Goal: Task Accomplishment & Management: Use online tool/utility

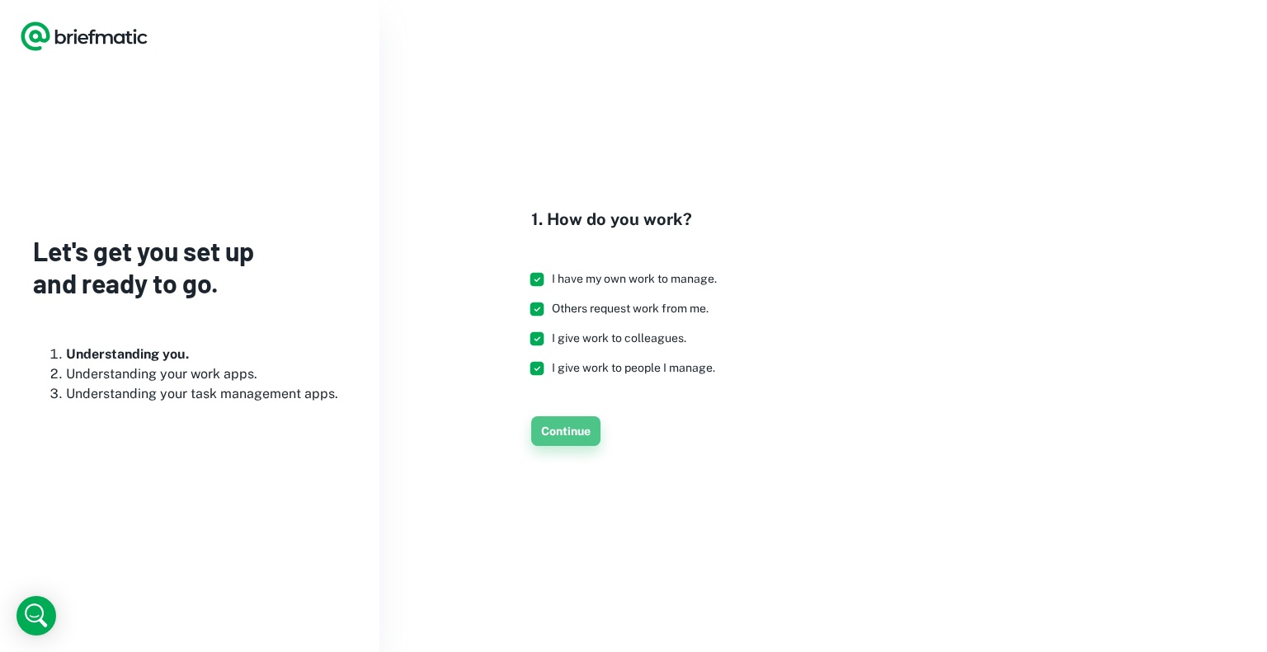
click at [564, 432] on button "Continue" at bounding box center [565, 431] width 69 height 30
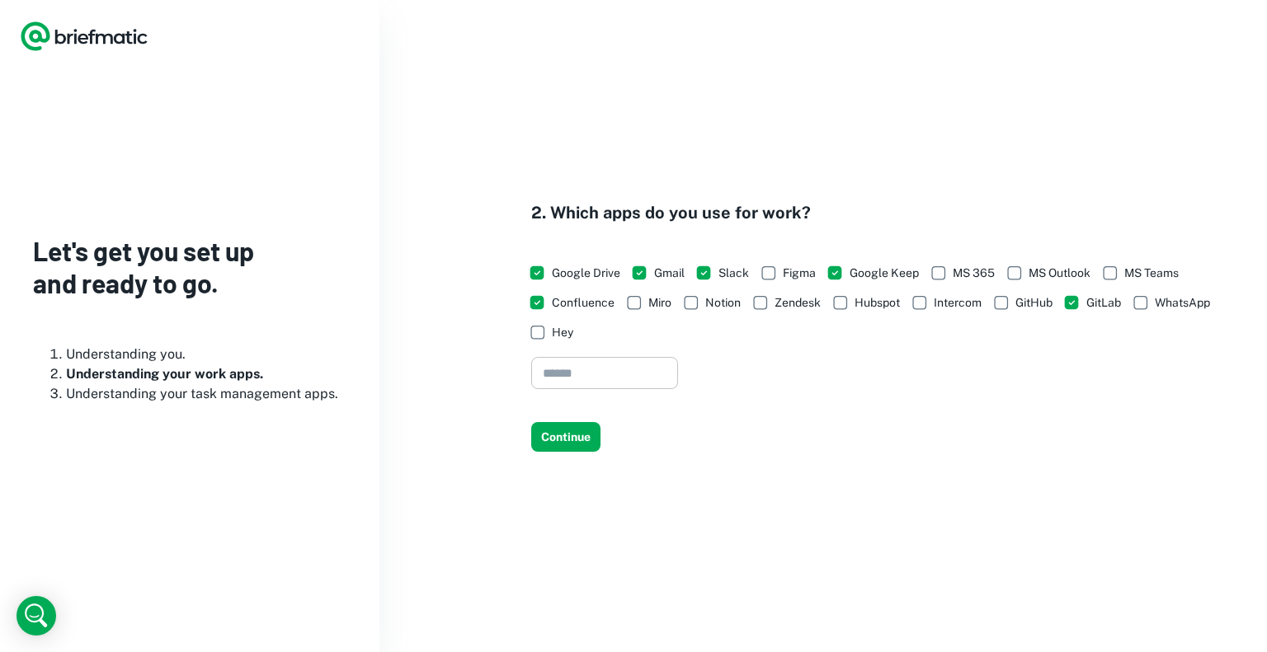
click at [620, 369] on input "text" at bounding box center [604, 373] width 147 height 32
type input "******"
click at [574, 440] on button "Continue" at bounding box center [565, 437] width 69 height 30
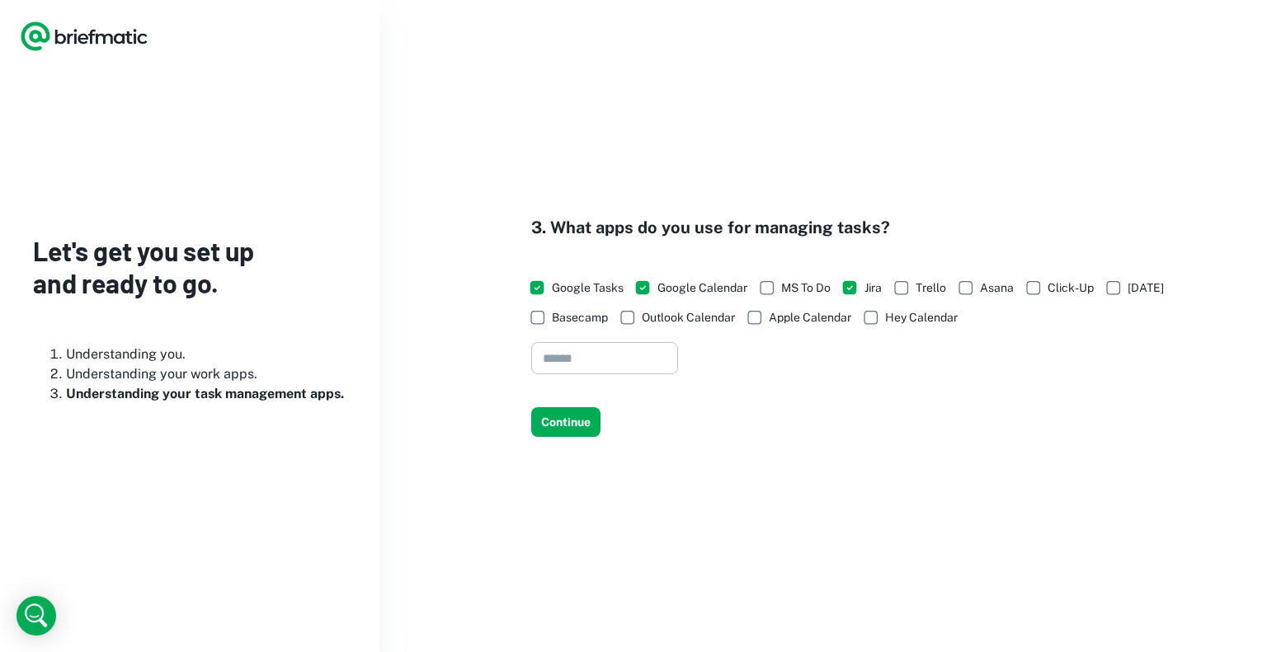
click at [606, 360] on input "text" at bounding box center [604, 358] width 147 height 32
type input "******"
click at [562, 419] on button "Continue" at bounding box center [565, 422] width 69 height 30
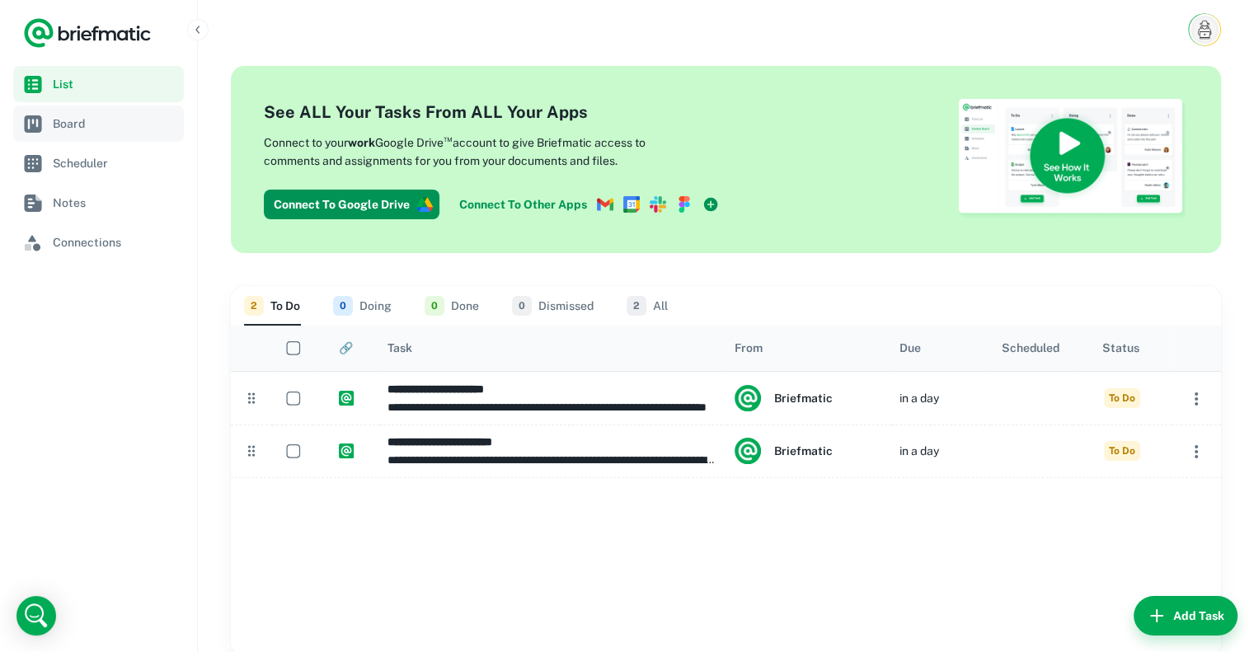
click at [74, 122] on span "Board" at bounding box center [115, 124] width 125 height 18
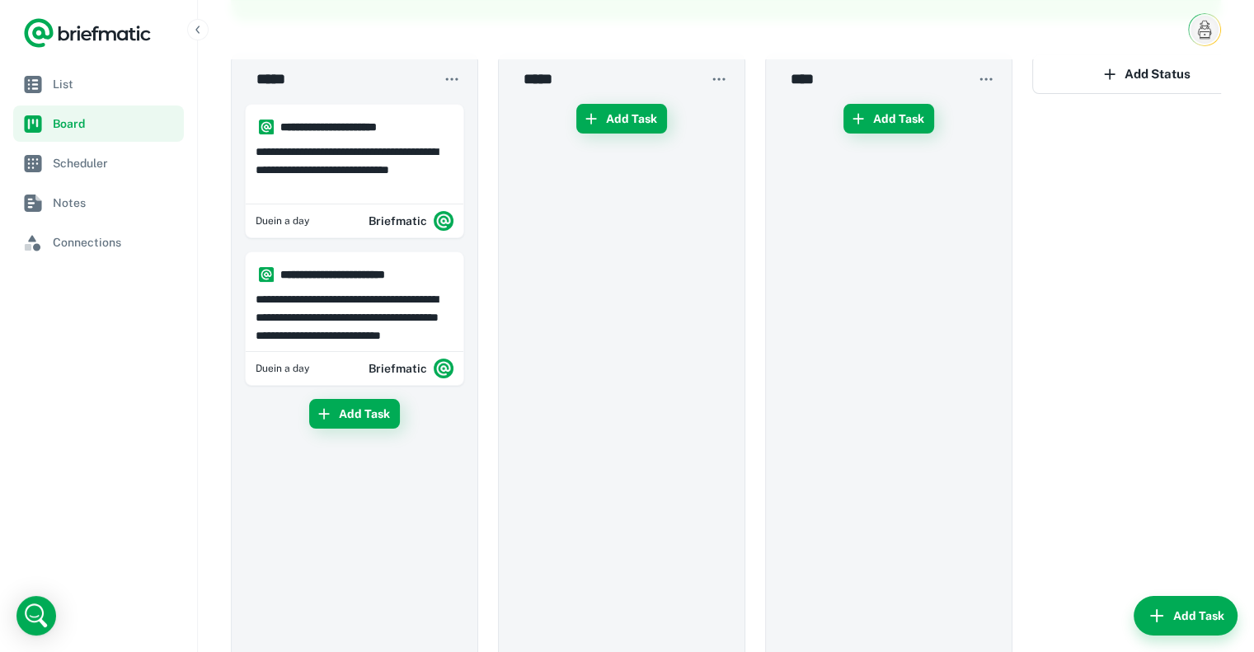
scroll to position [247, 0]
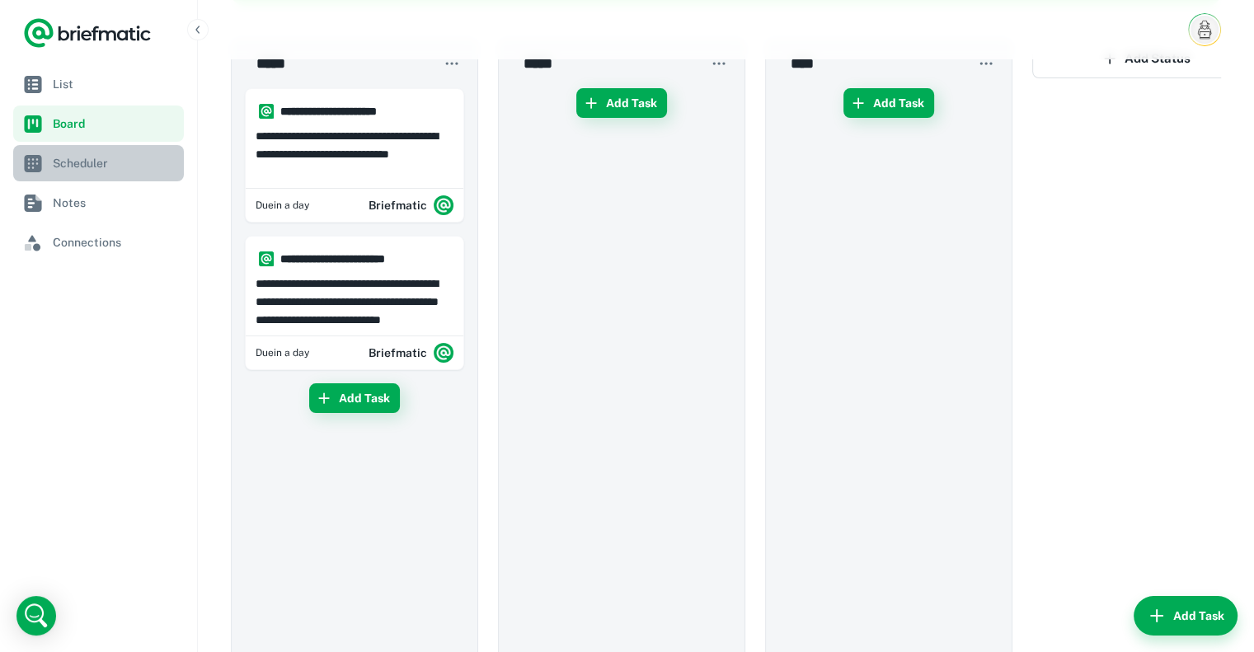
click at [99, 171] on span "Scheduler" at bounding box center [115, 163] width 125 height 18
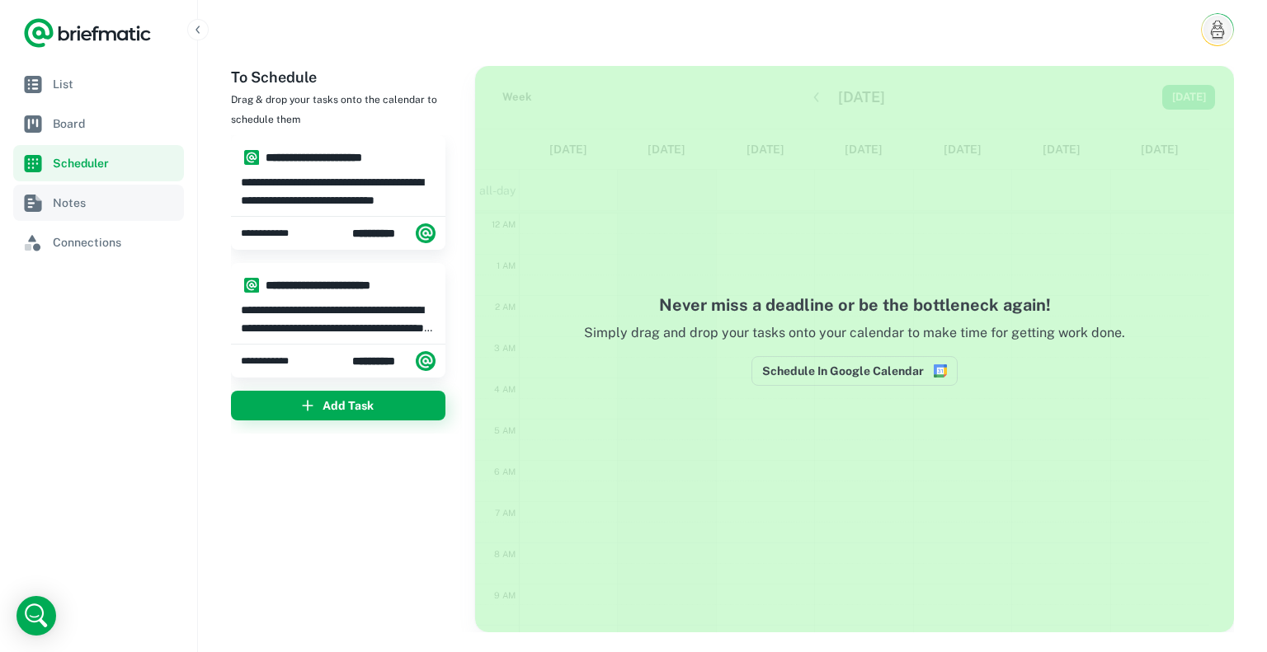
scroll to position [247, 0]
click at [105, 207] on span "Notes" at bounding box center [115, 203] width 125 height 18
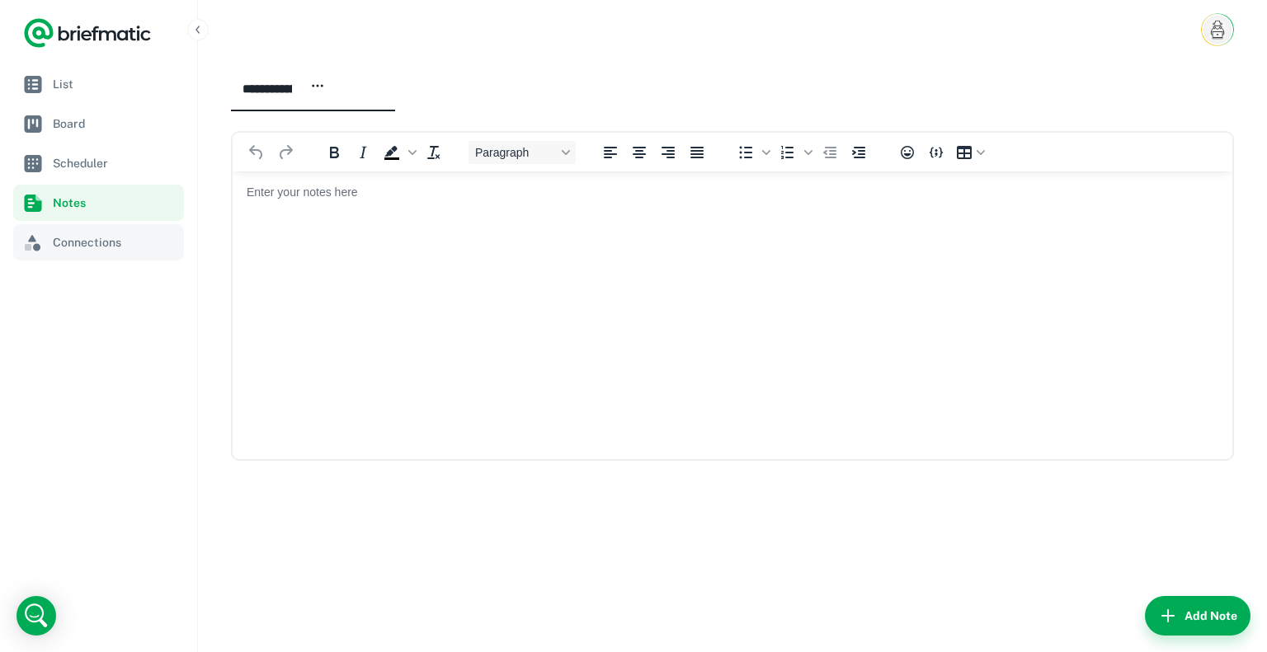
click at [102, 237] on span "Connections" at bounding box center [115, 242] width 125 height 18
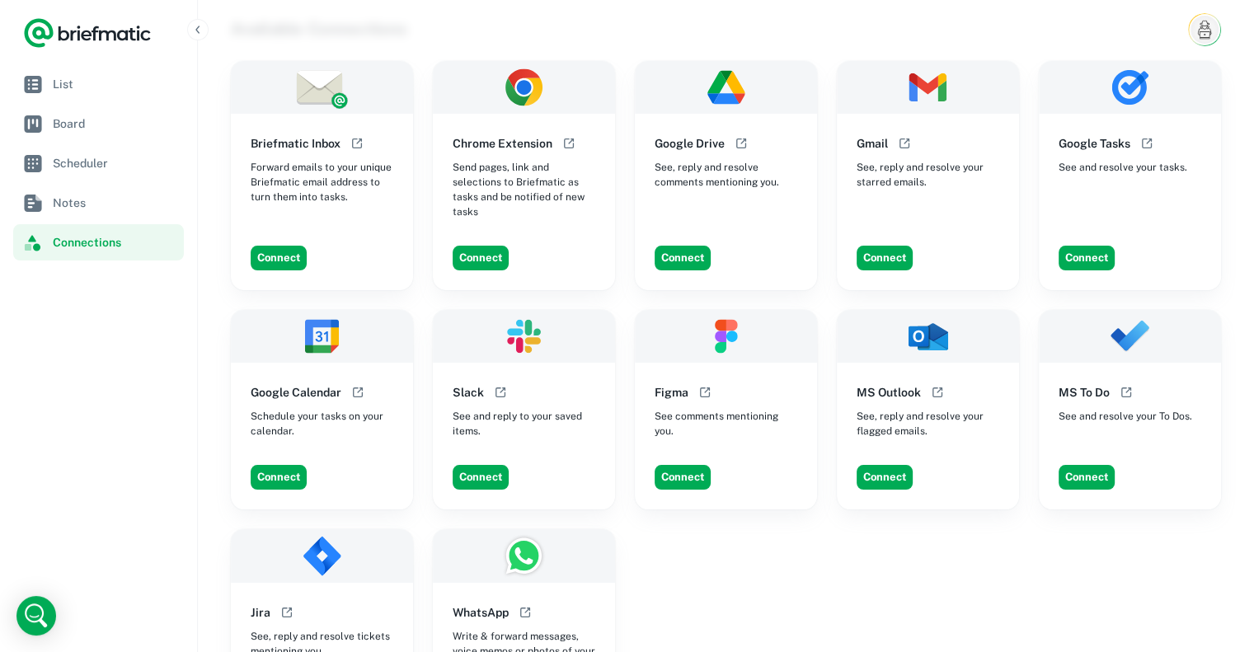
scroll to position [46, 0]
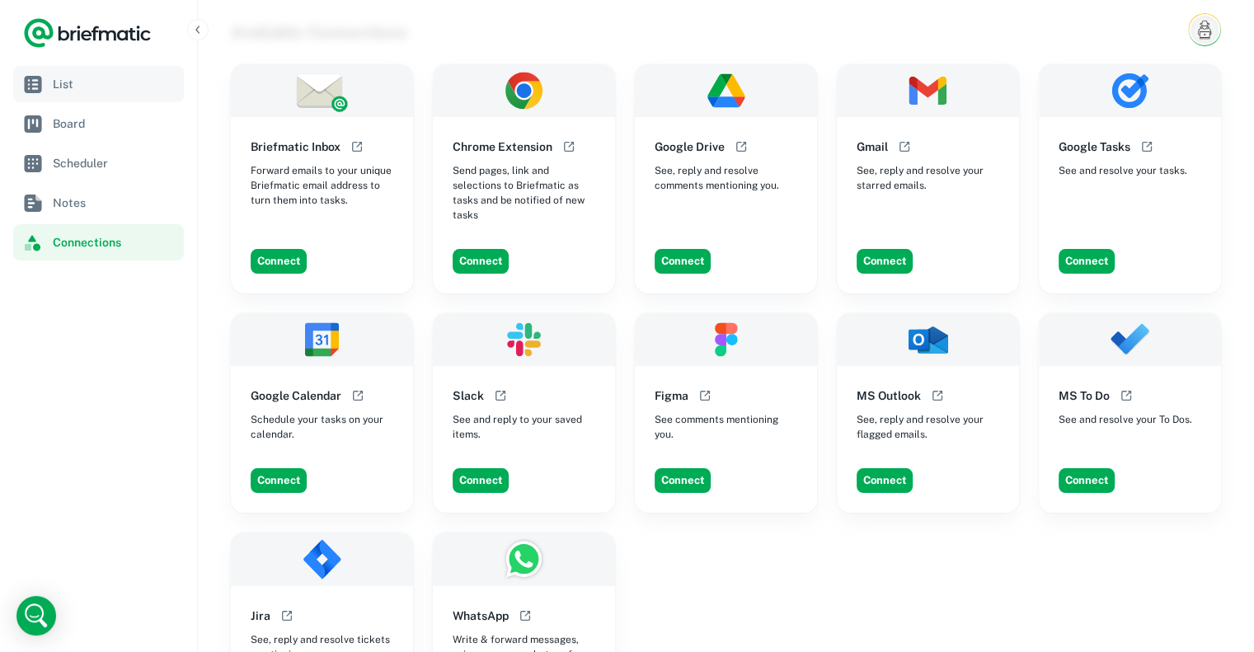
click at [106, 87] on span "List" at bounding box center [115, 84] width 125 height 18
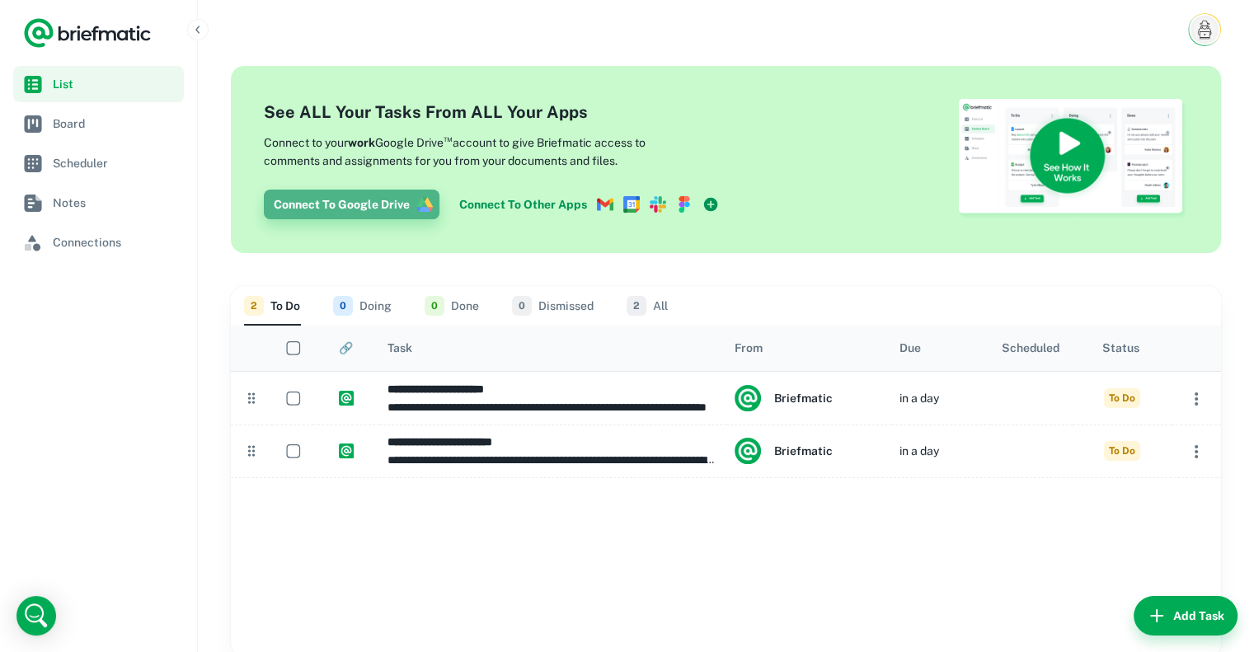
click at [398, 208] on button "Connect To Google Drive" at bounding box center [352, 205] width 176 height 30
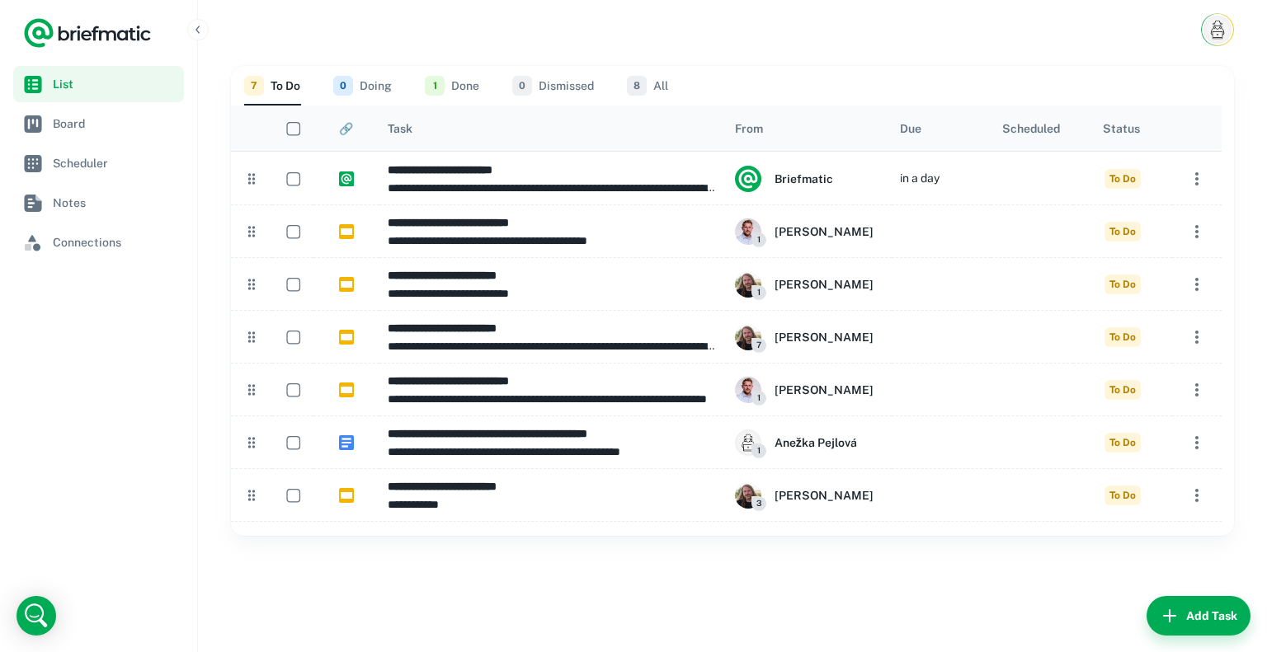
click at [452, 85] on button "1 Done" at bounding box center [452, 86] width 54 height 40
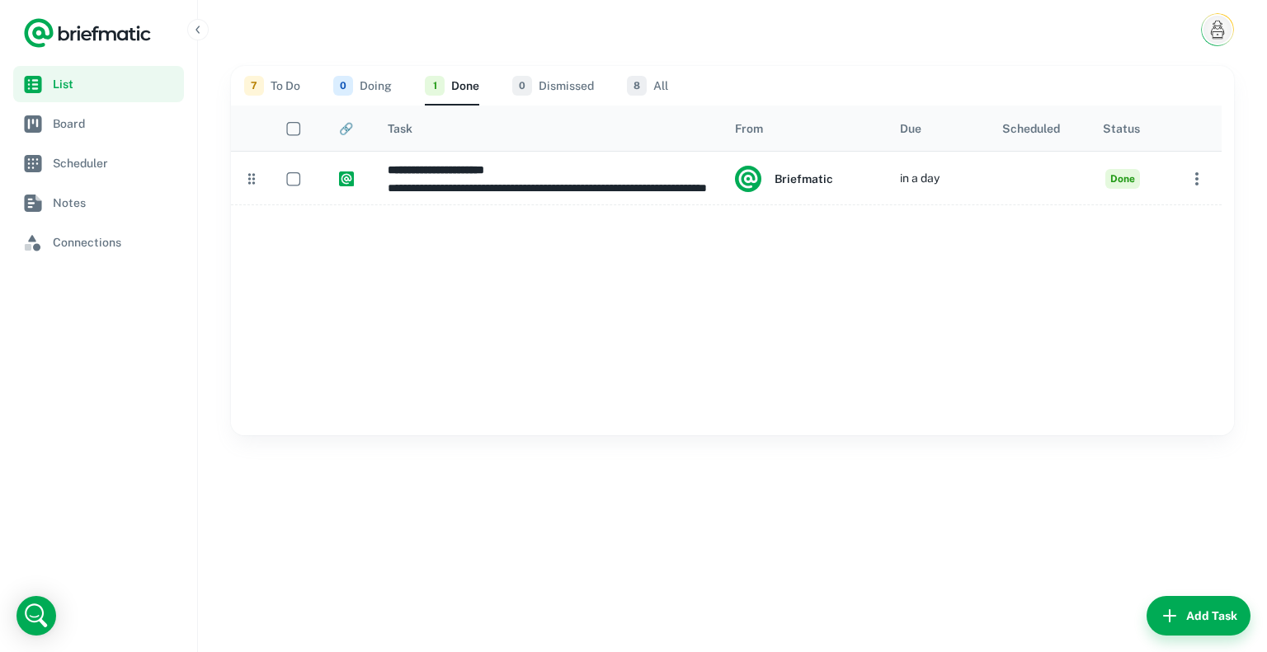
click at [286, 88] on button "7 To Do" at bounding box center [272, 86] width 56 height 40
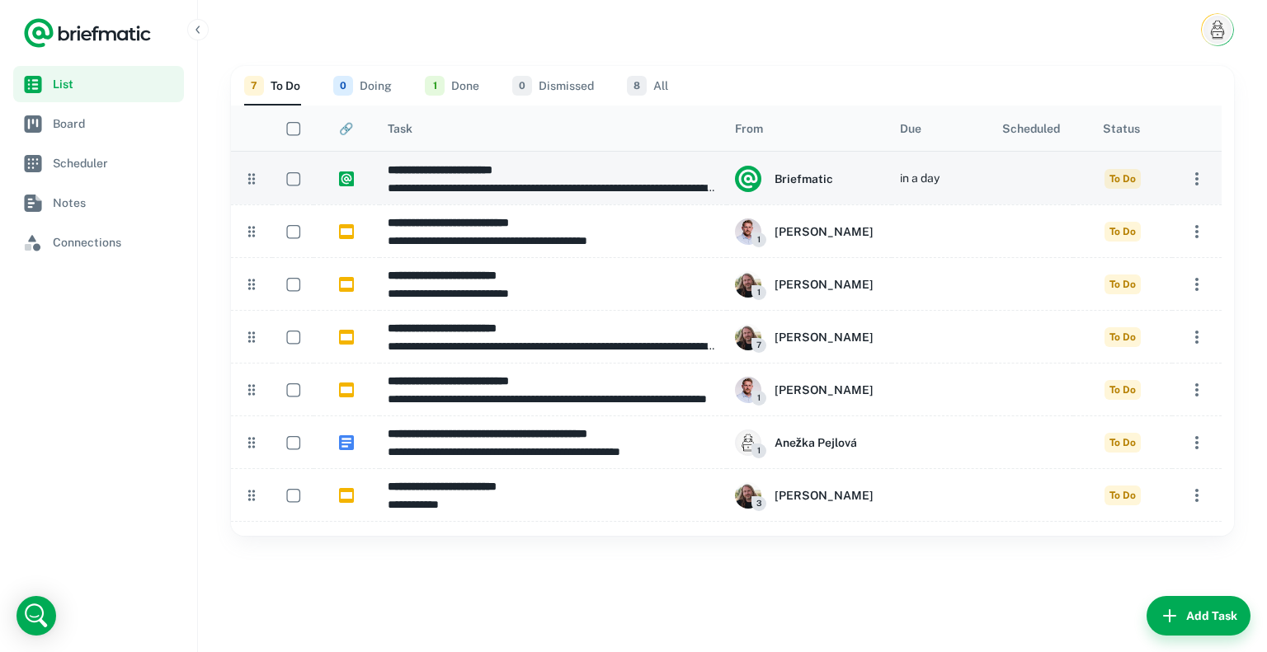
click at [651, 186] on p "**********" at bounding box center [553, 188] width 331 height 18
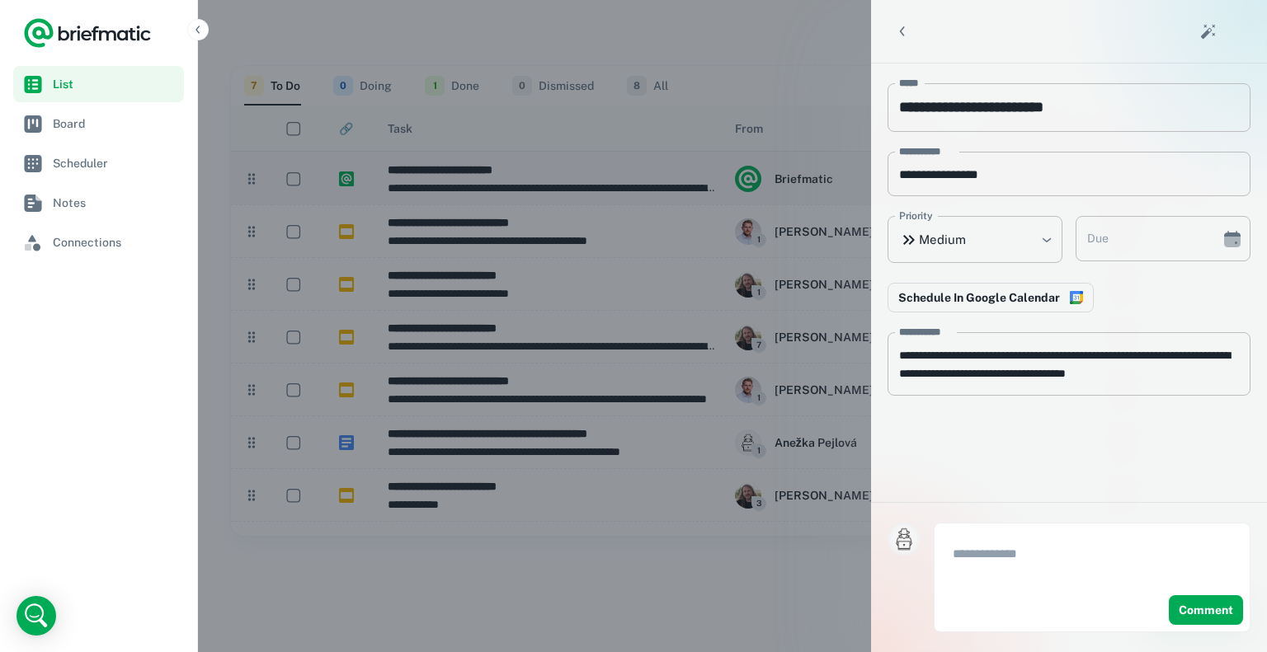
type input "**********"
type textarea "**********"
type input "**********"
click at [894, 30] on icon "Back" at bounding box center [902, 31] width 16 height 16
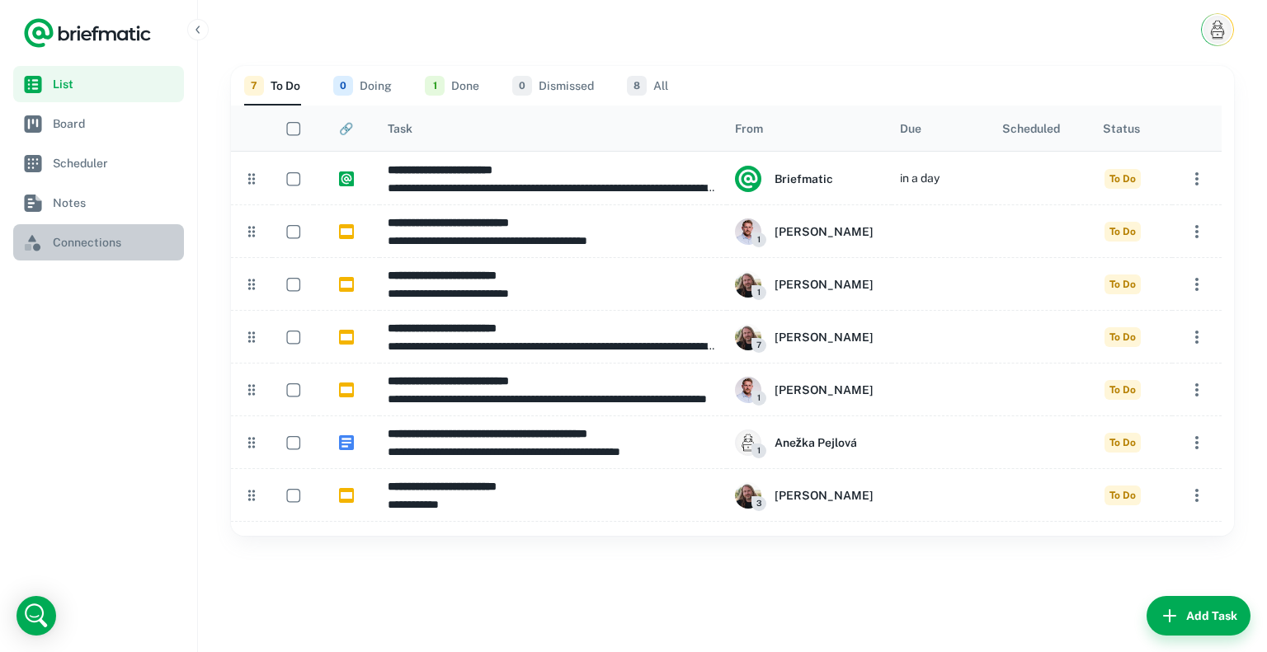
click at [73, 249] on span "Connections" at bounding box center [115, 242] width 125 height 18
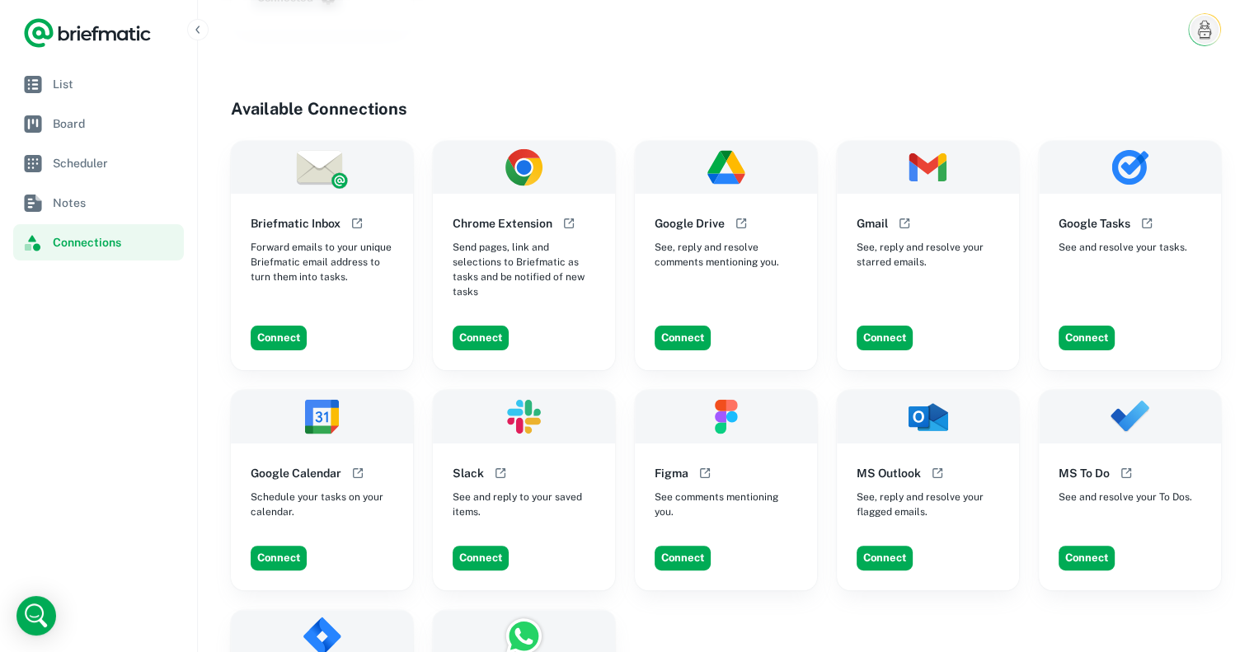
scroll to position [330, 0]
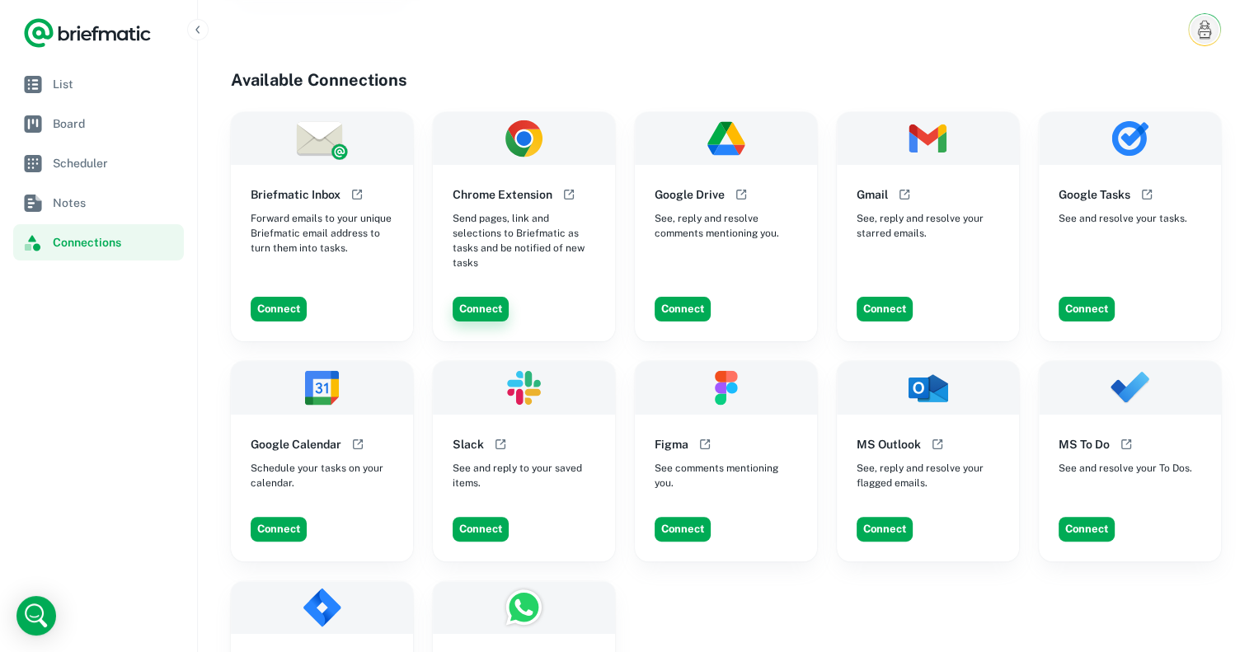
click at [475, 297] on button "Connect" at bounding box center [481, 309] width 56 height 25
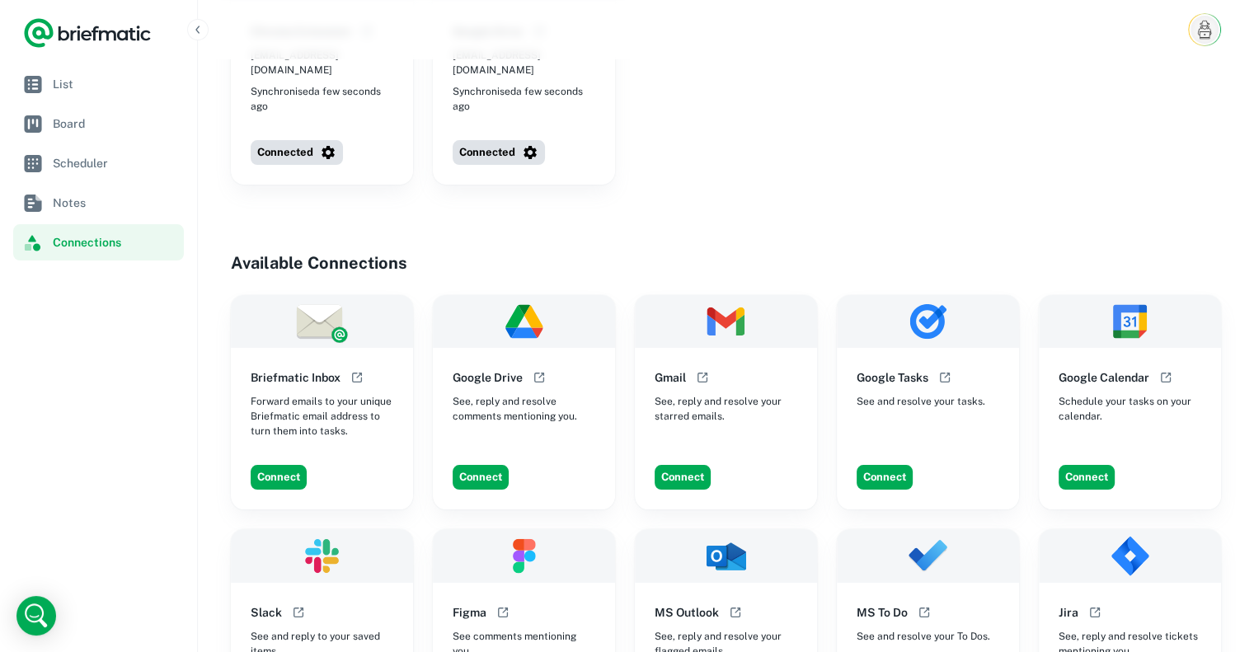
scroll to position [165, 0]
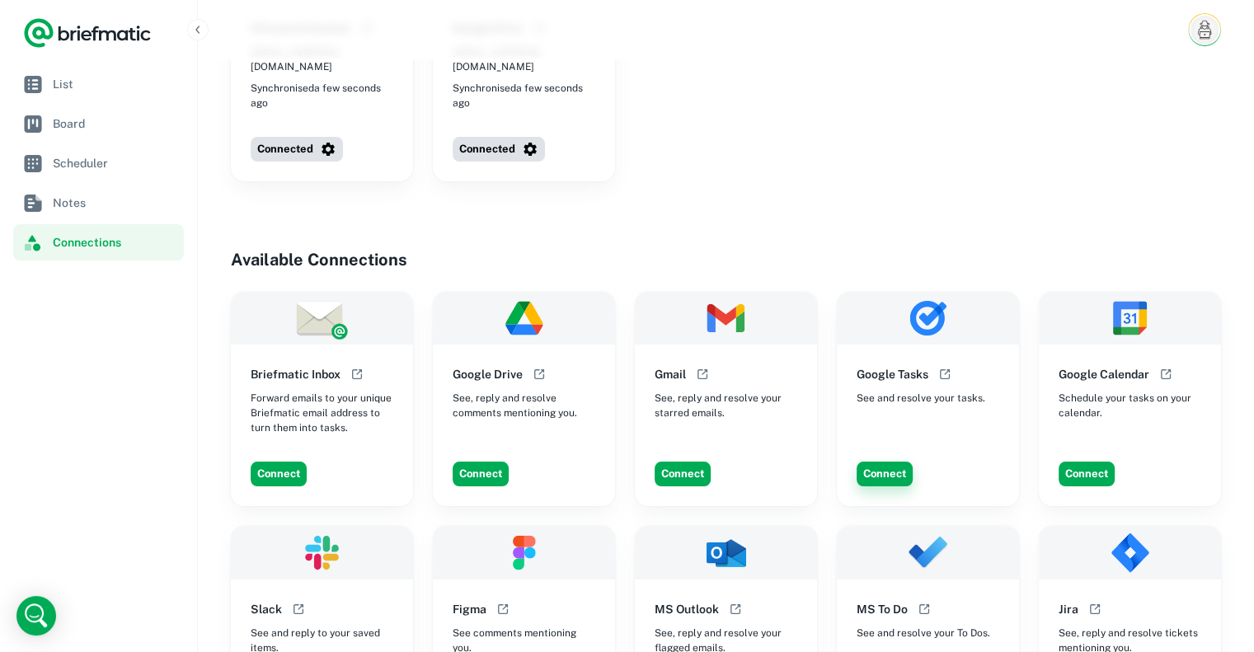
click at [883, 462] on button "Connect" at bounding box center [885, 474] width 56 height 25
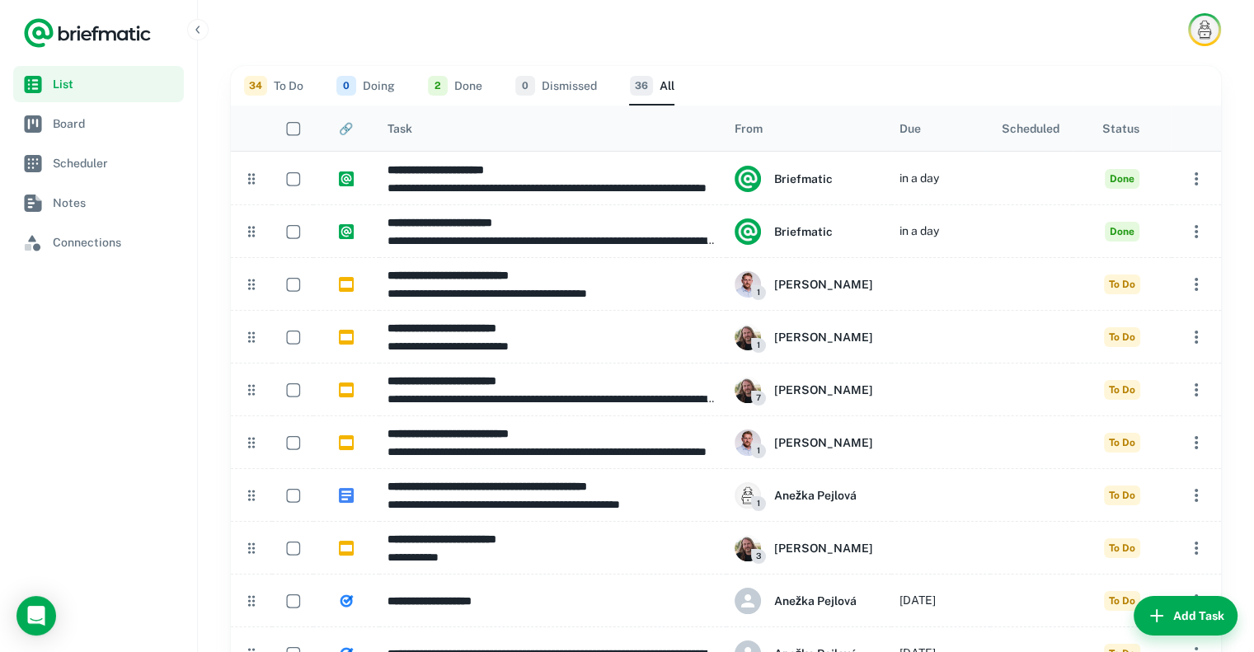
click at [271, 85] on button "34 To Do" at bounding box center [273, 86] width 59 height 40
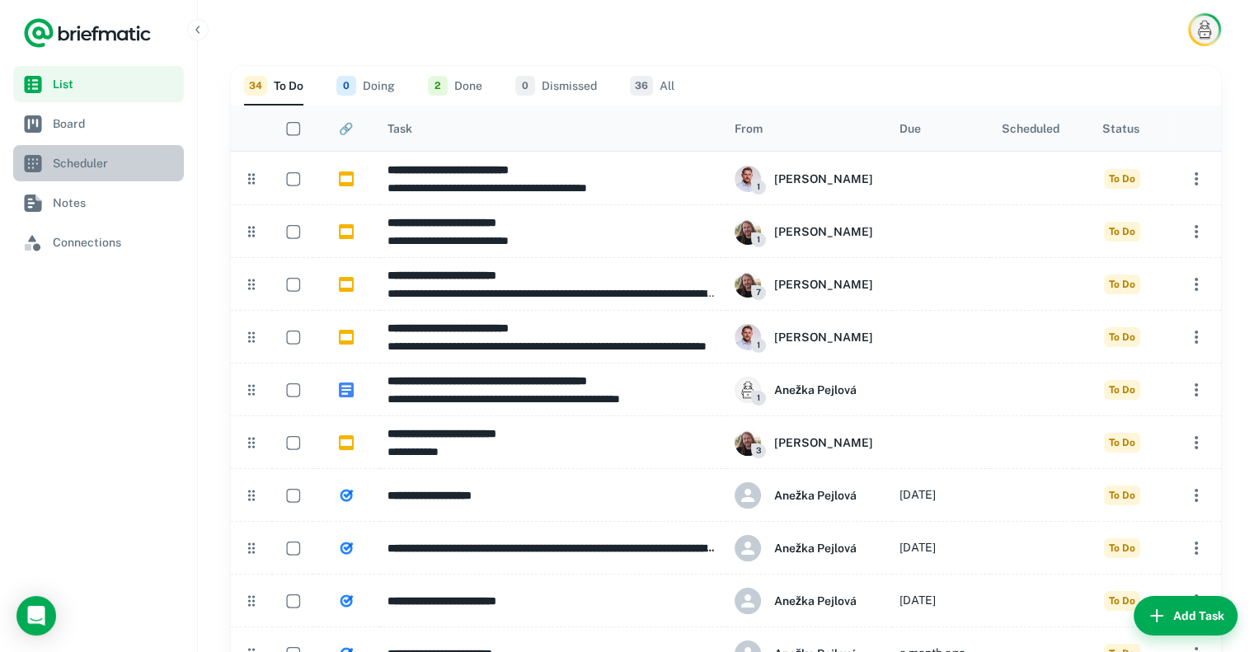
click at [97, 156] on span "Scheduler" at bounding box center [115, 163] width 125 height 18
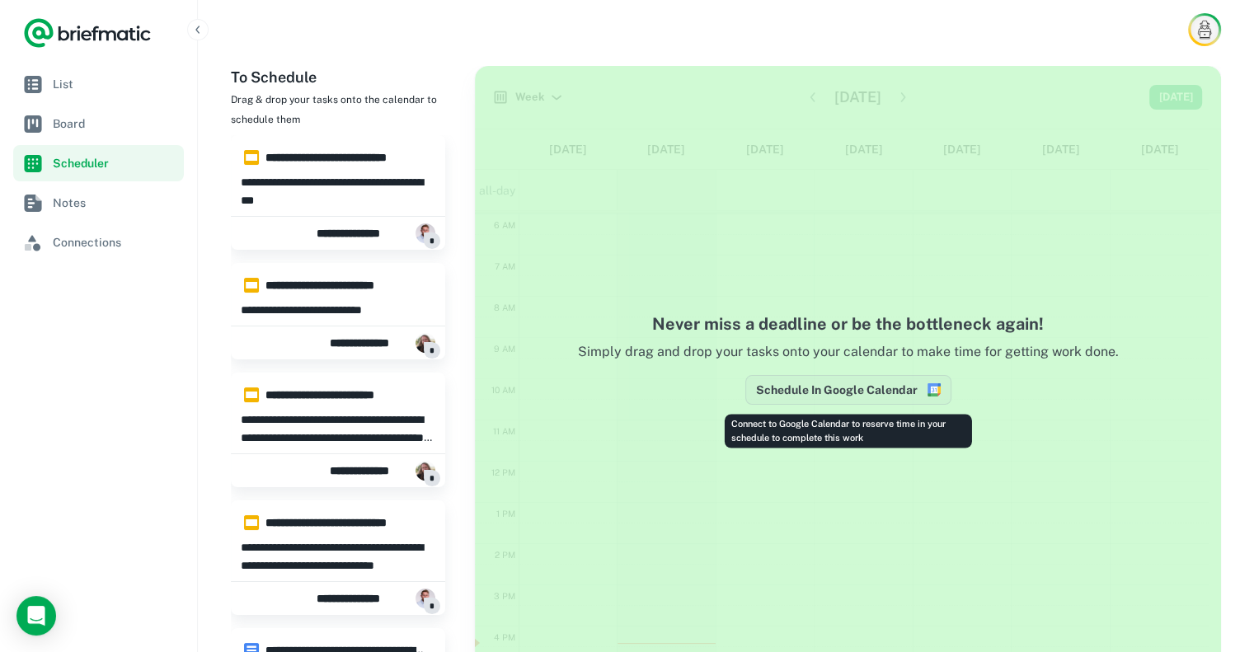
click at [883, 382] on button "Schedule In Google Calendar" at bounding box center [848, 390] width 206 height 30
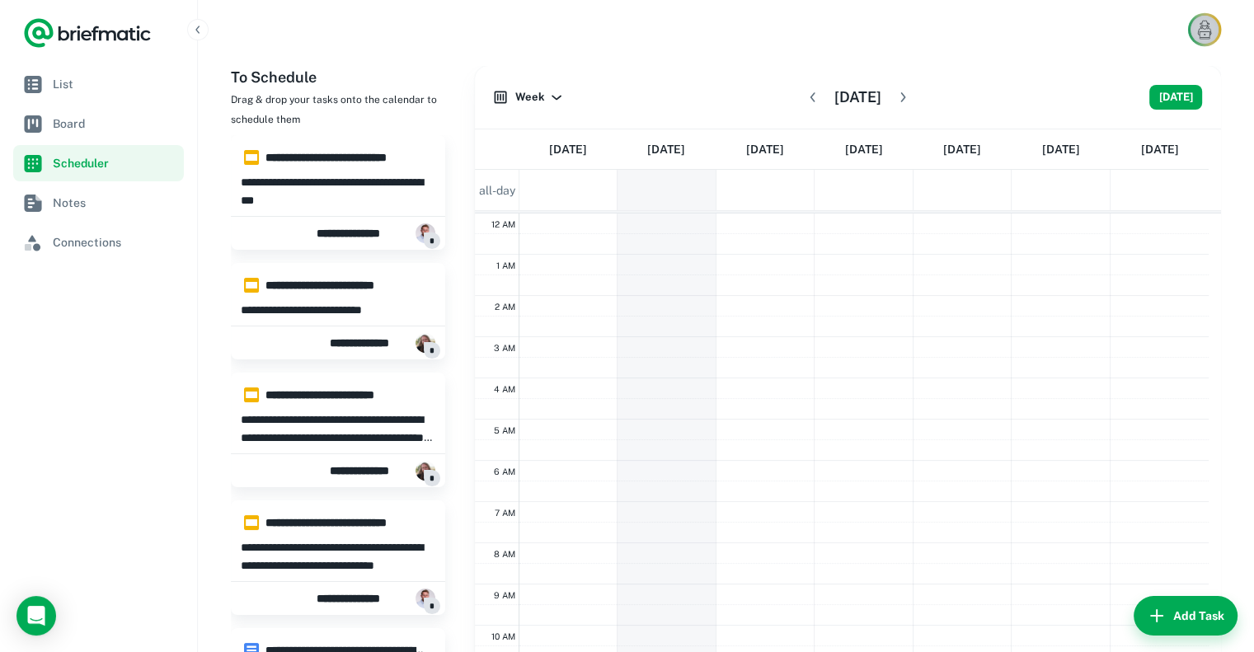
click at [1206, 31] on img "Account button" at bounding box center [1205, 30] width 28 height 28
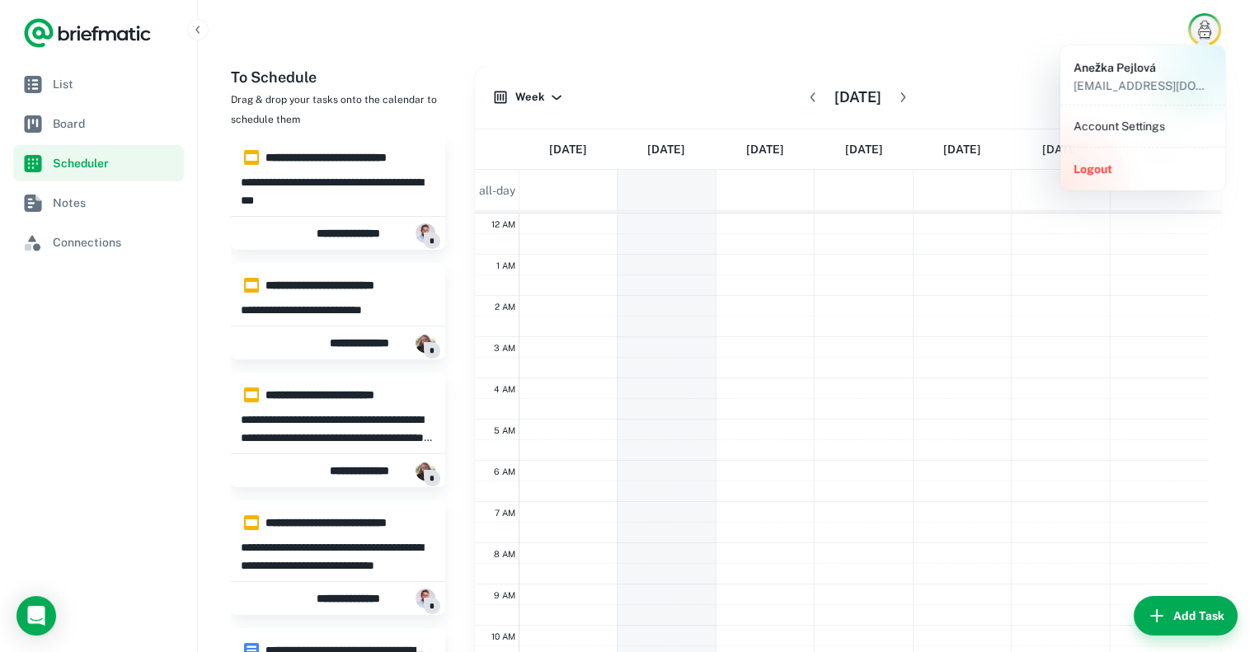
click at [1148, 134] on li "Account Settings" at bounding box center [1143, 126] width 152 height 28
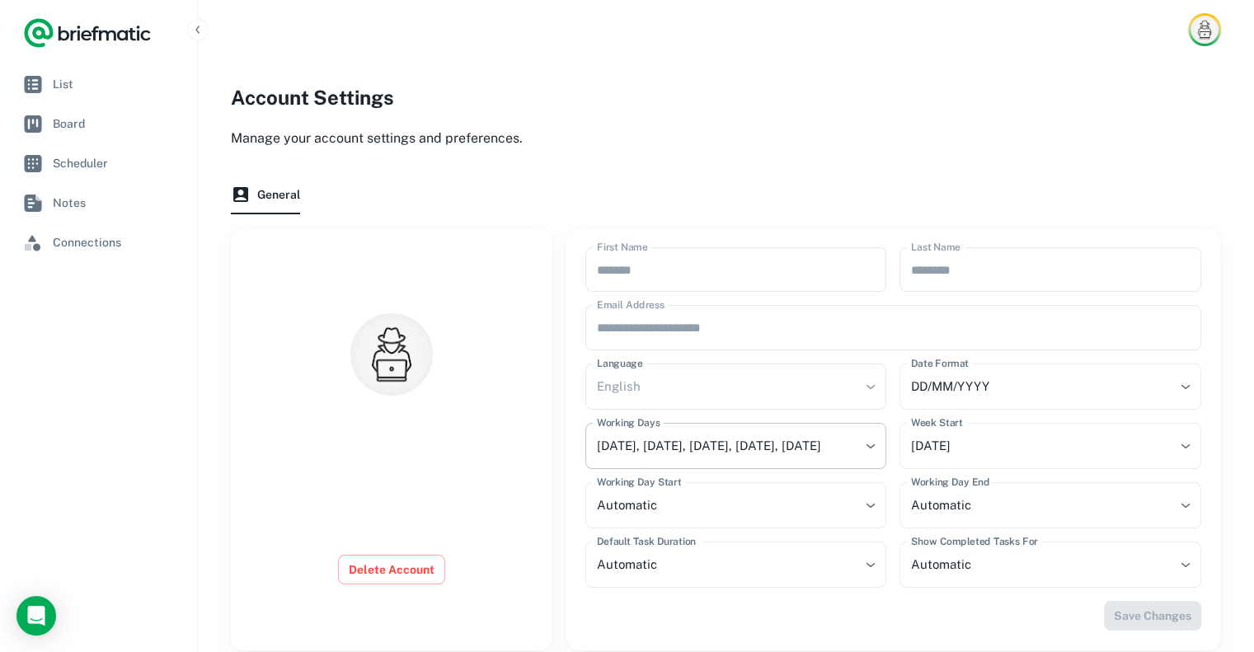
click at [818, 446] on body "**********" at bounding box center [627, 351] width 1254 height 703
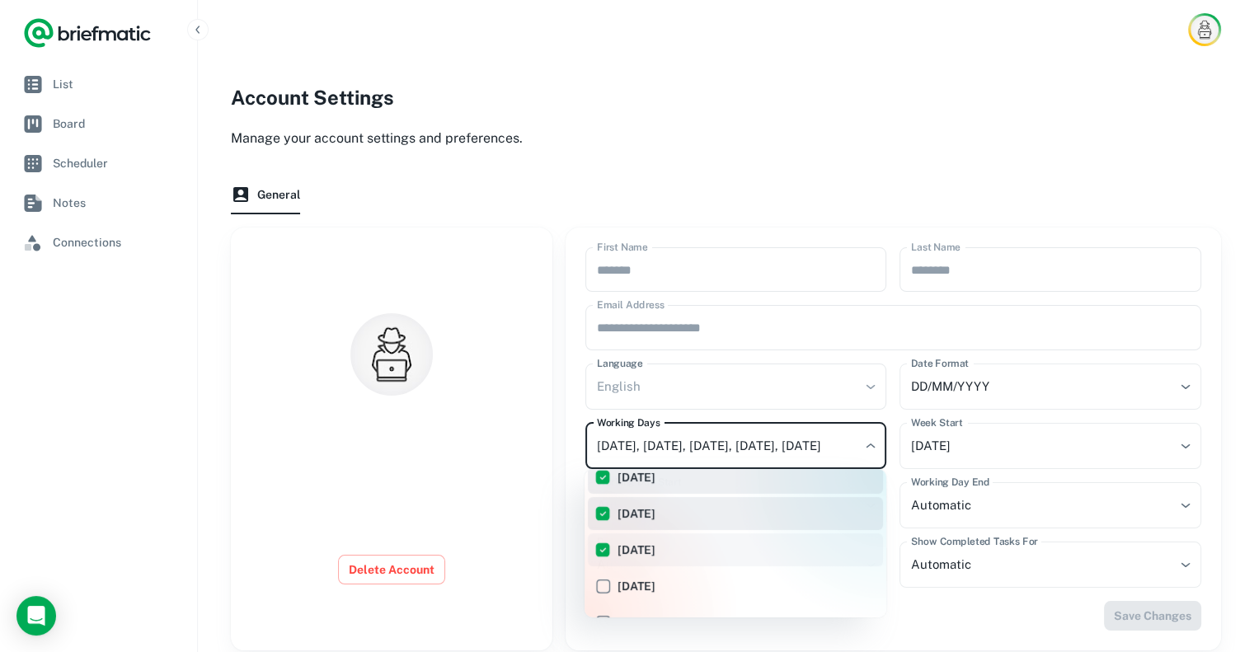
scroll to position [109, 0]
click at [871, 441] on div at bounding box center [627, 326] width 1254 height 652
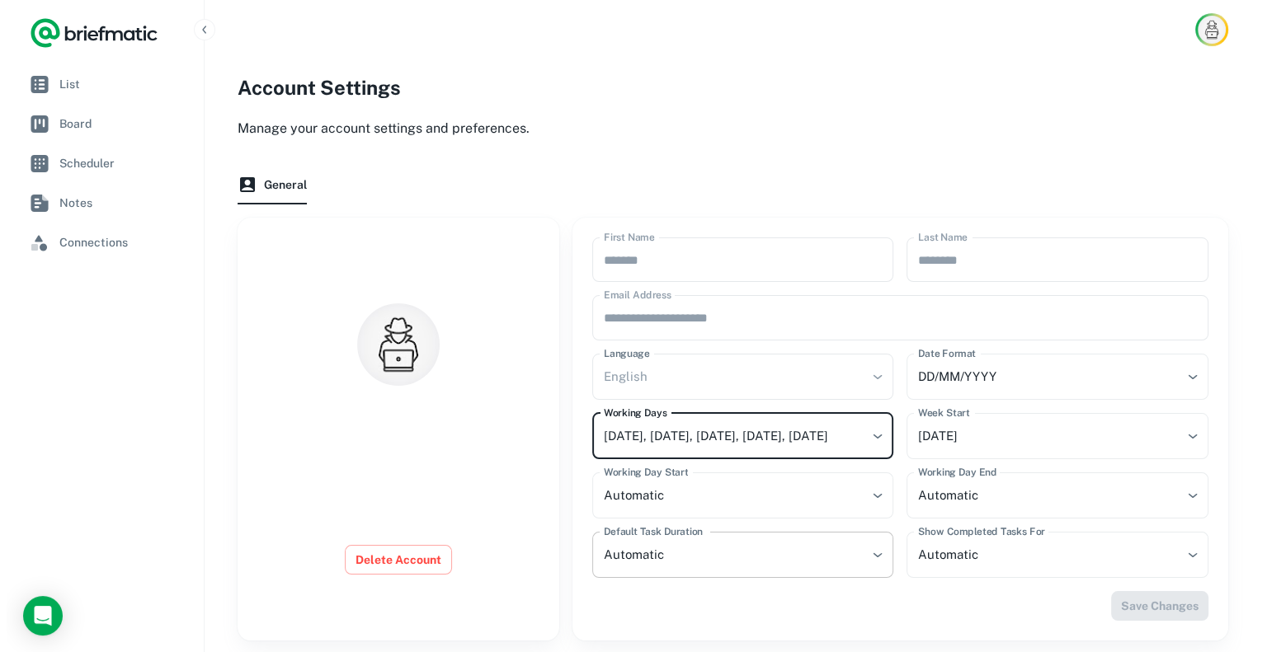
scroll to position [0, 0]
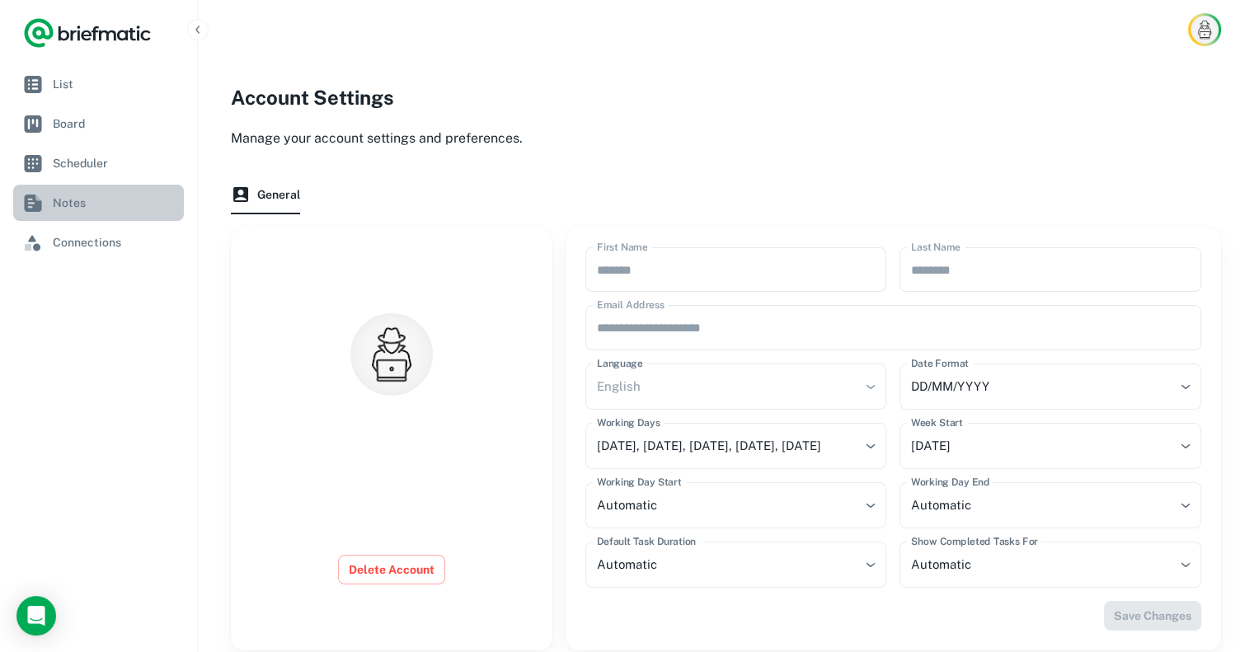
click at [82, 209] on span "Notes" at bounding box center [115, 203] width 125 height 18
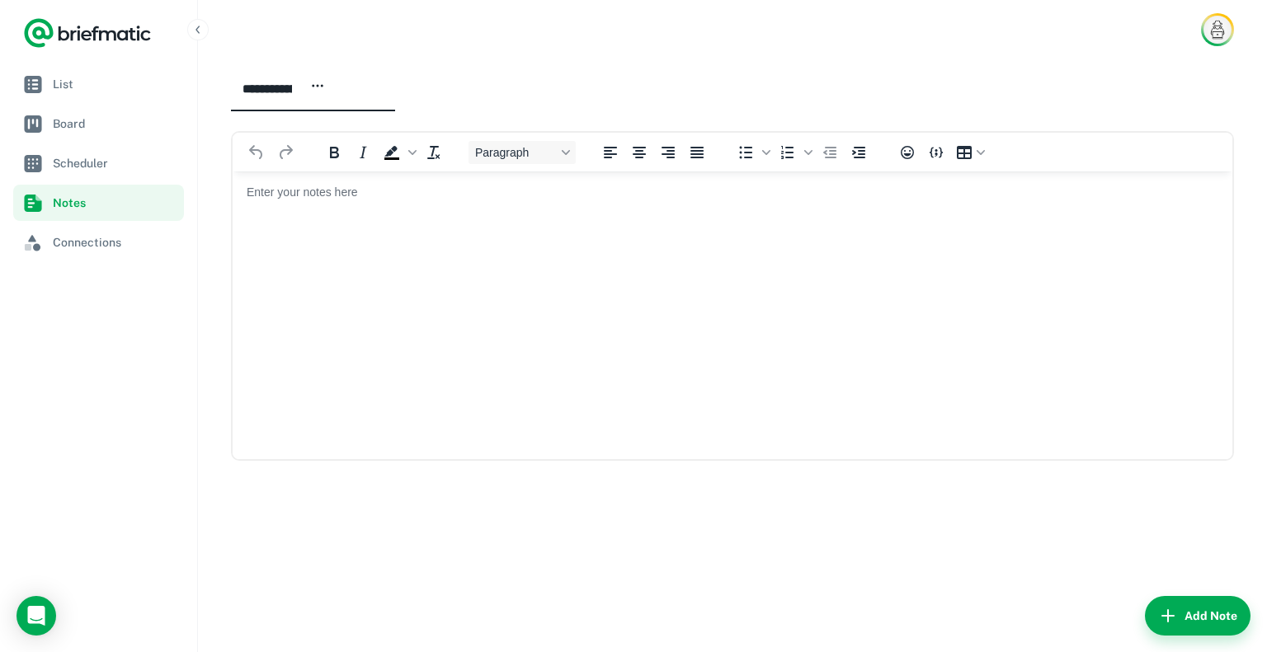
click at [325, 88] on icon "button" at bounding box center [317, 85] width 15 height 15
click at [531, 77] on div at bounding box center [633, 326] width 1267 height 652
click at [69, 78] on span "List" at bounding box center [115, 84] width 125 height 18
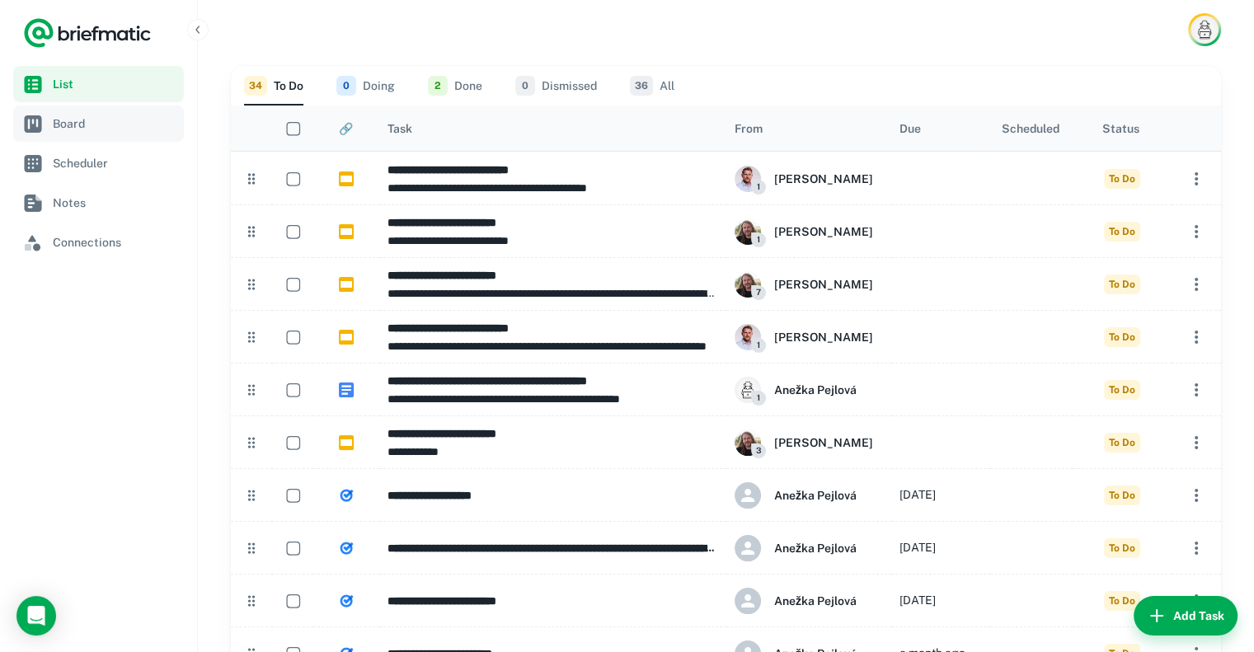
click at [110, 131] on span "Board" at bounding box center [115, 124] width 125 height 18
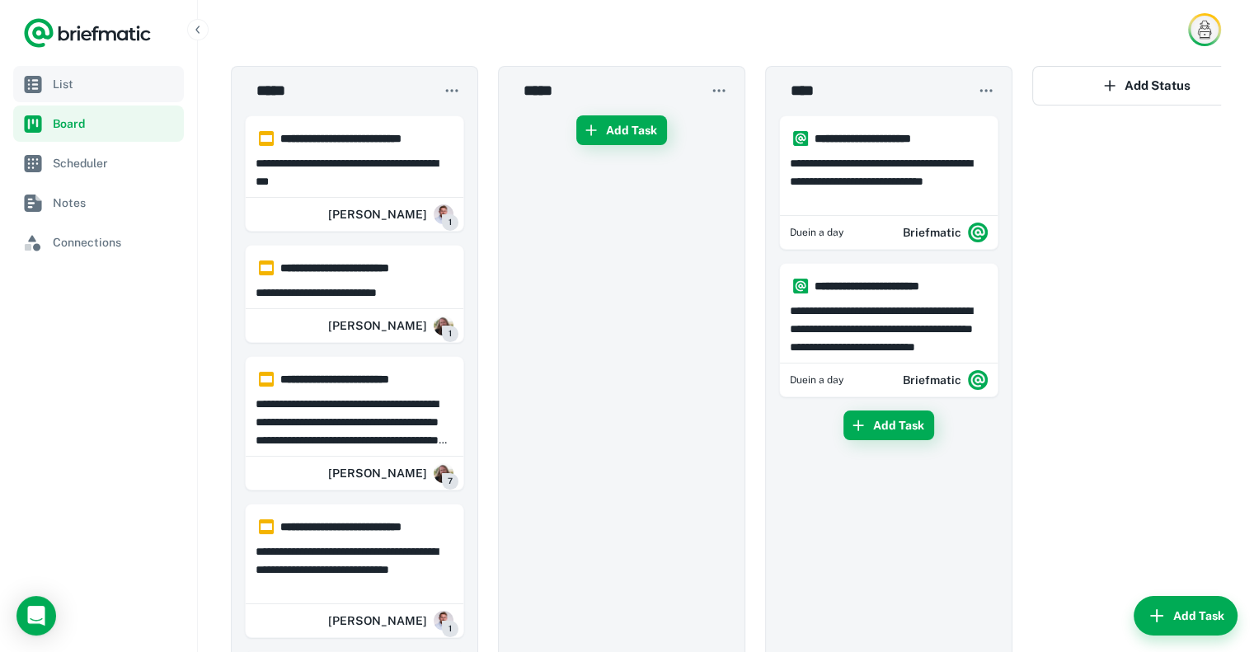
click at [95, 93] on link "List" at bounding box center [98, 84] width 171 height 36
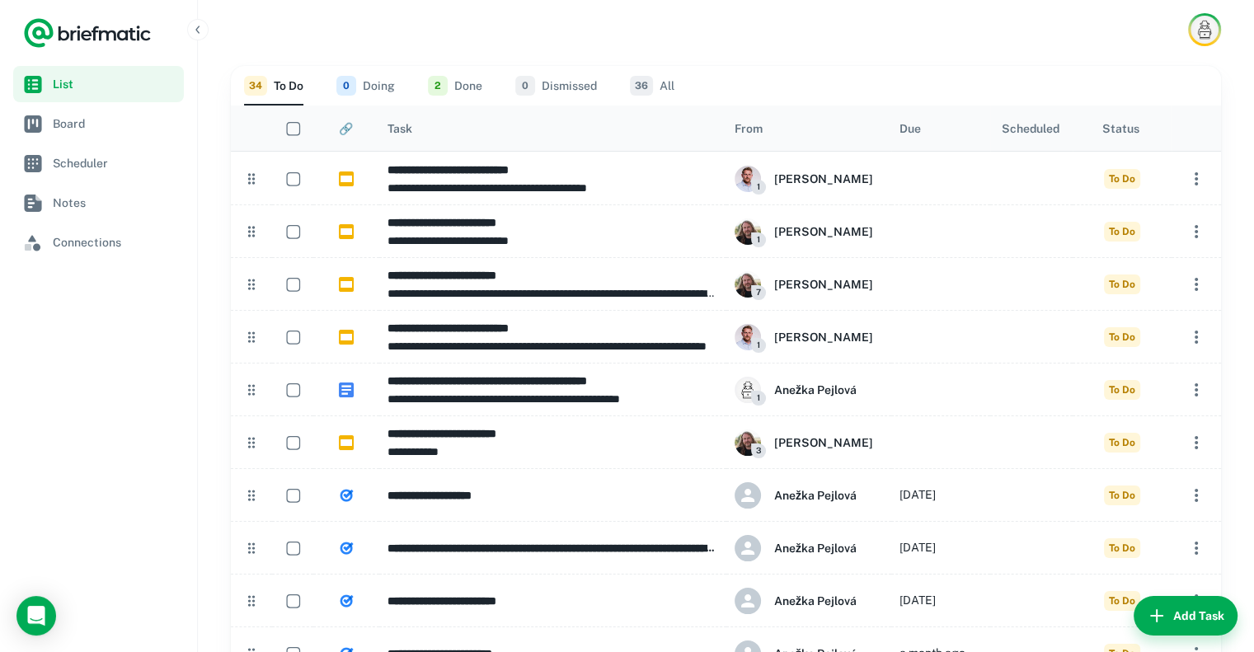
click at [566, 78] on button "0 Dismissed" at bounding box center [556, 86] width 82 height 40
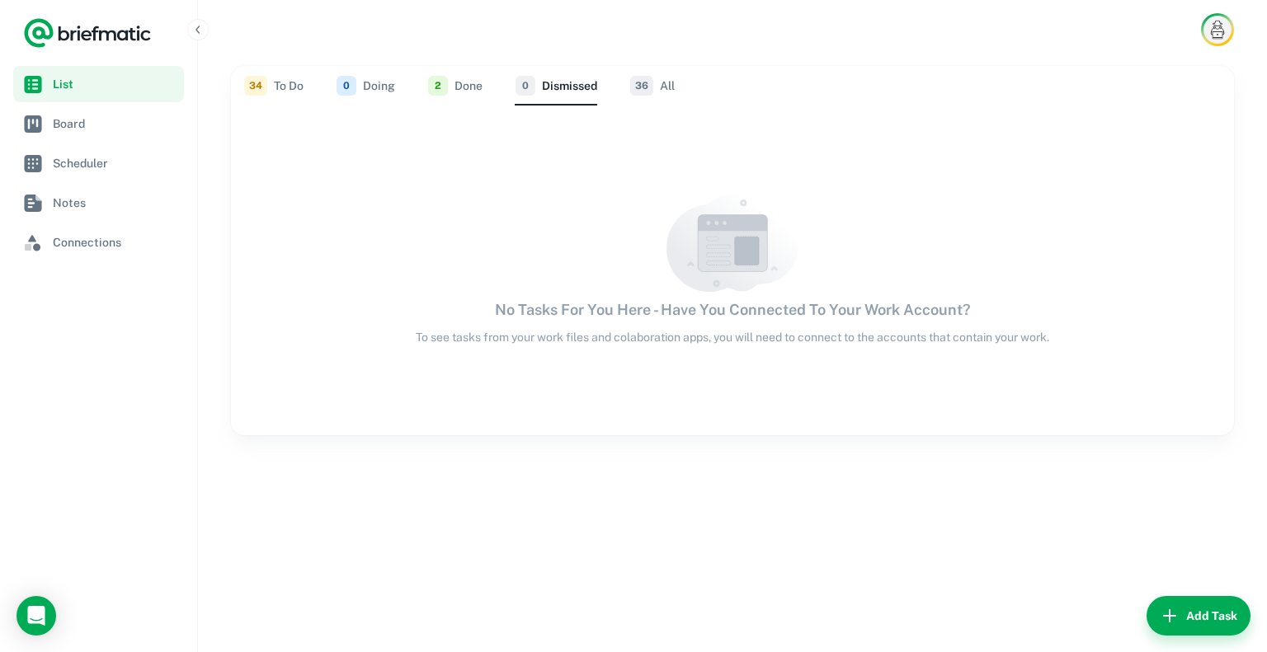
click at [290, 84] on button "34 To Do" at bounding box center [273, 86] width 59 height 40
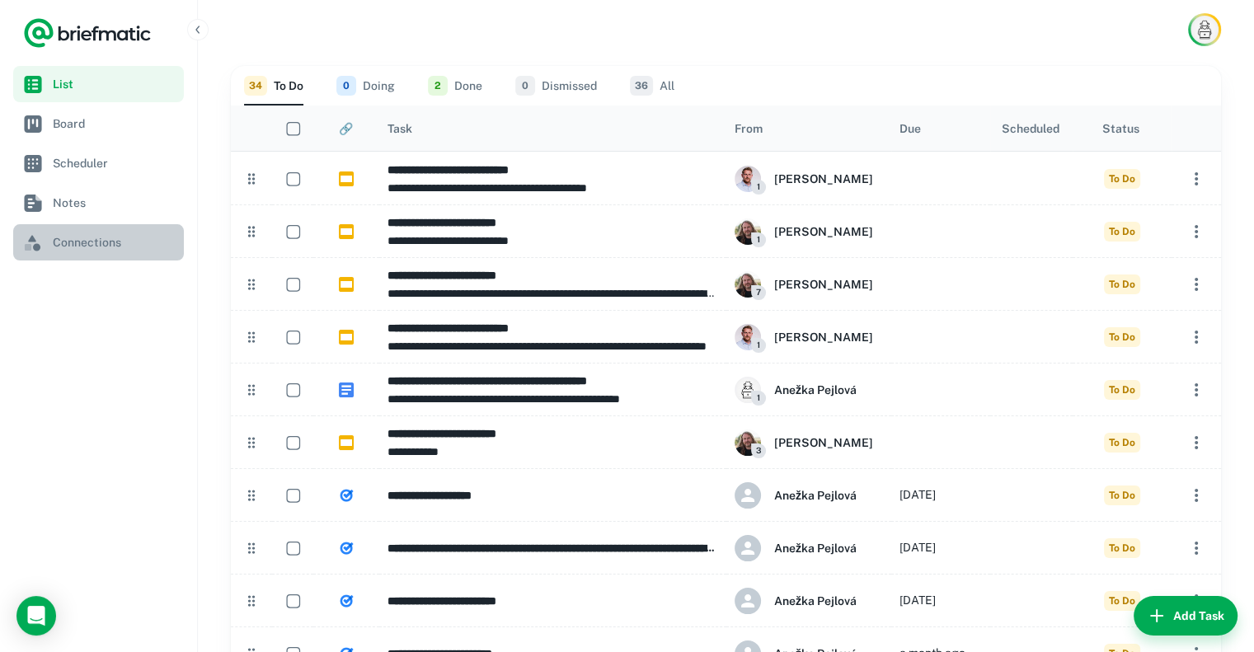
click at [84, 239] on span "Connections" at bounding box center [115, 242] width 125 height 18
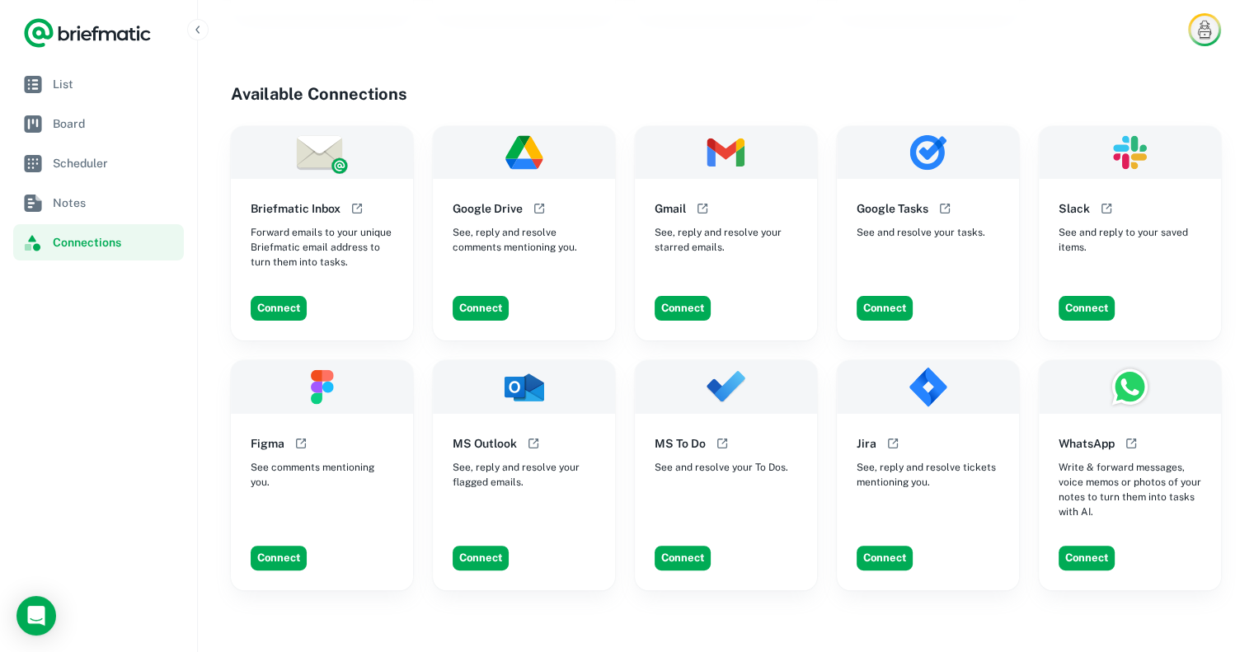
scroll to position [412, 0]
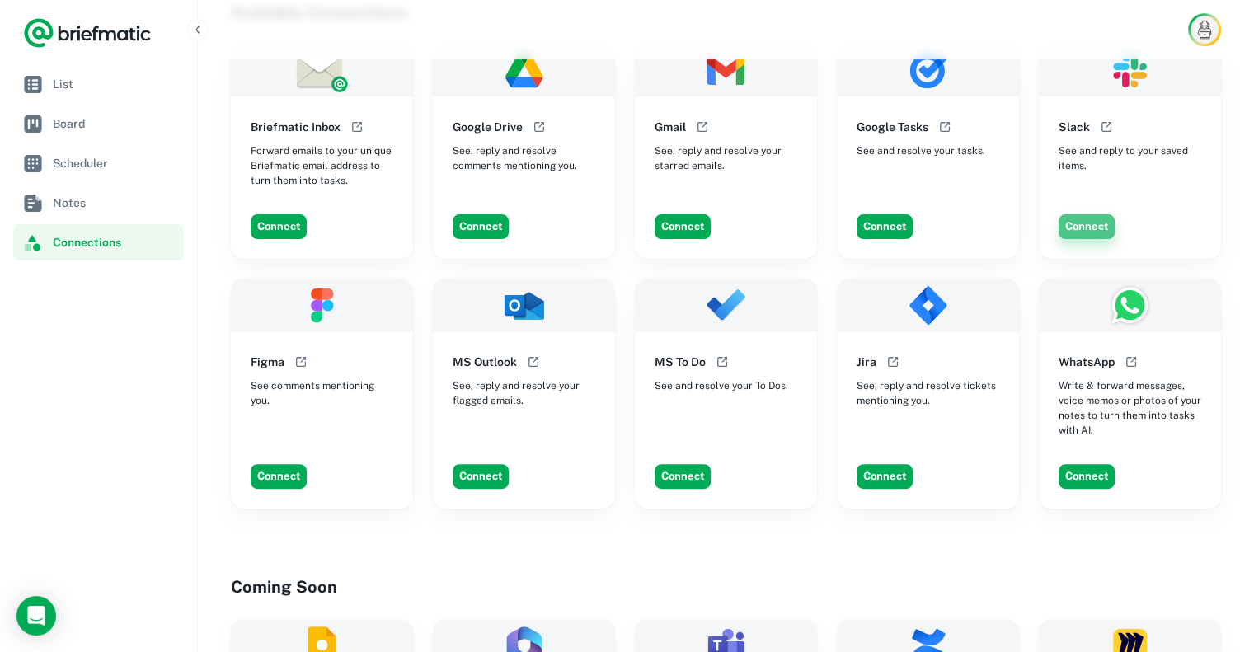
click at [1096, 214] on button "Connect" at bounding box center [1087, 226] width 56 height 25
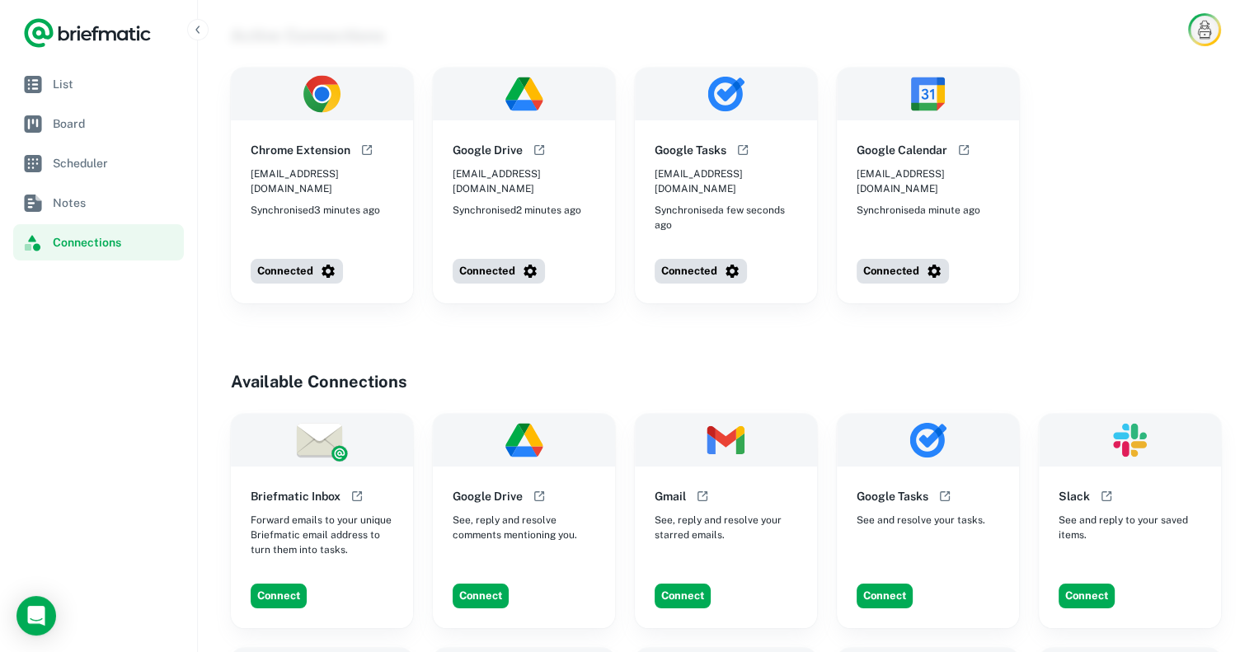
scroll to position [0, 0]
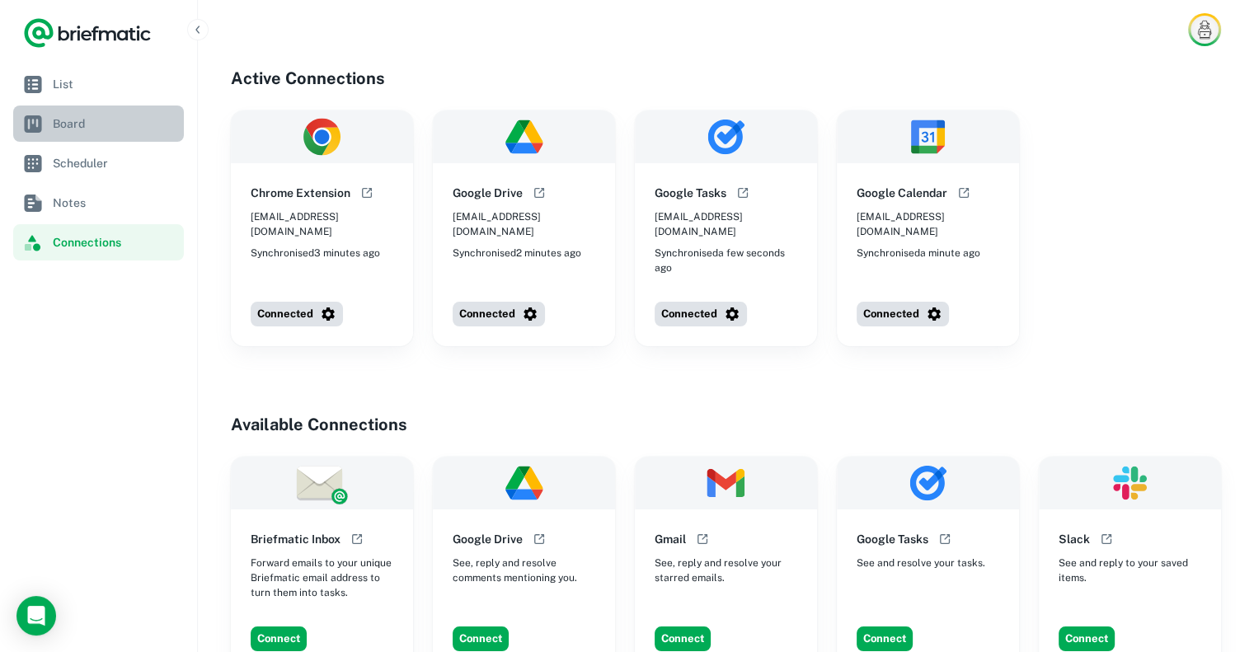
click at [69, 125] on span "Board" at bounding box center [115, 124] width 125 height 18
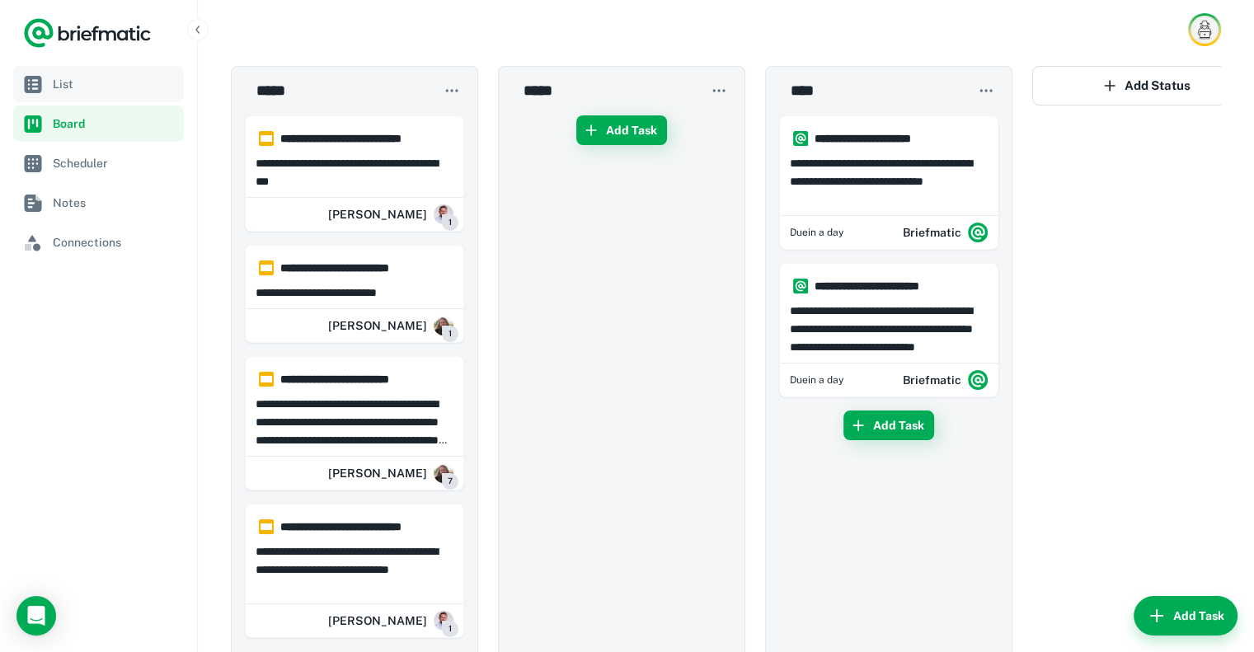
click at [87, 81] on span "List" at bounding box center [115, 84] width 125 height 18
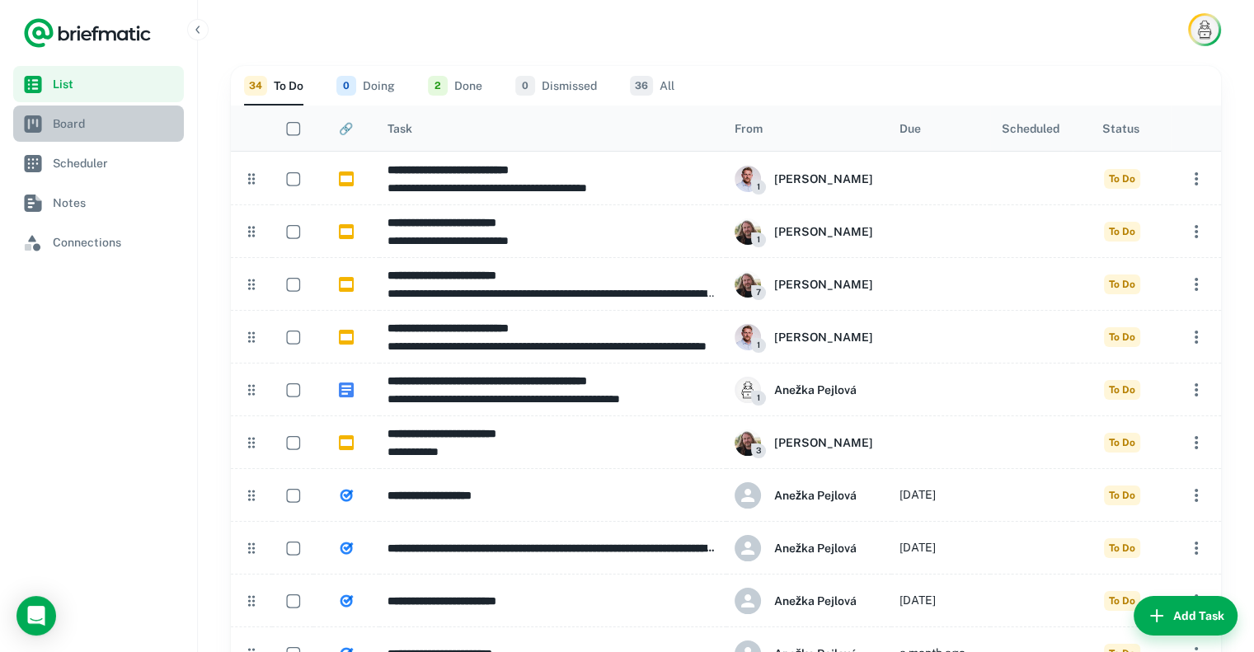
click at [115, 134] on link "Board" at bounding box center [98, 124] width 171 height 36
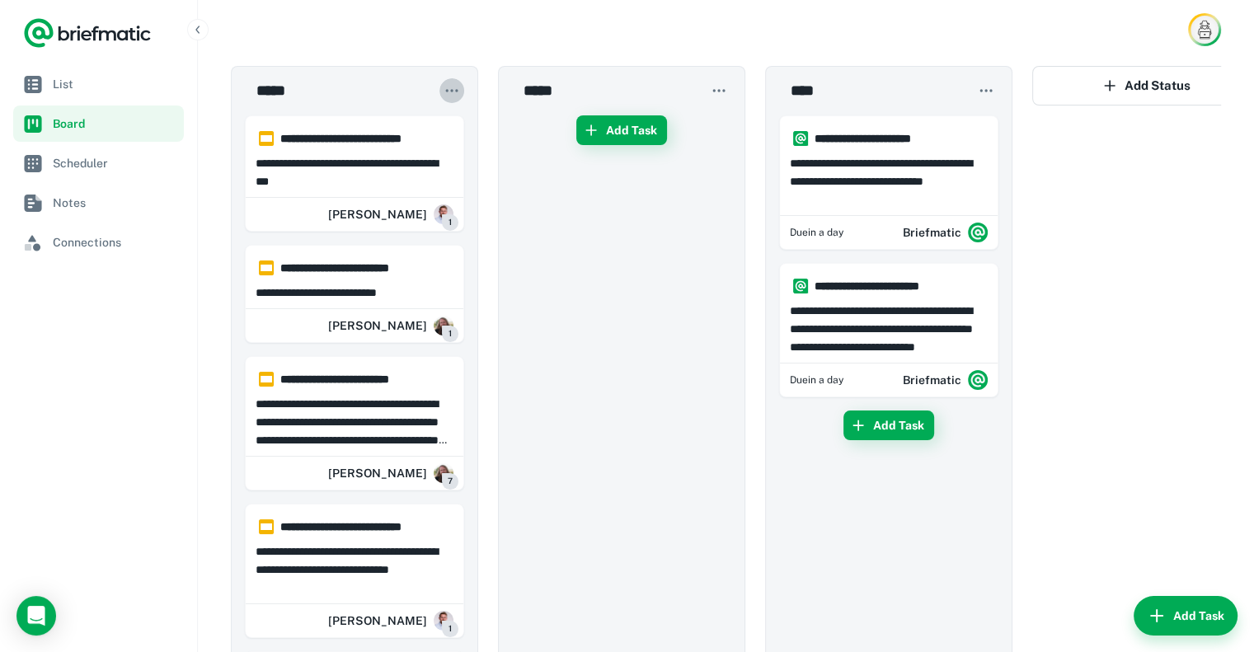
click at [463, 88] on button "button" at bounding box center [452, 90] width 25 height 25
click at [458, 87] on div at bounding box center [627, 326] width 1254 height 652
click at [103, 92] on span "List" at bounding box center [115, 84] width 125 height 18
